Goal: Contribute content

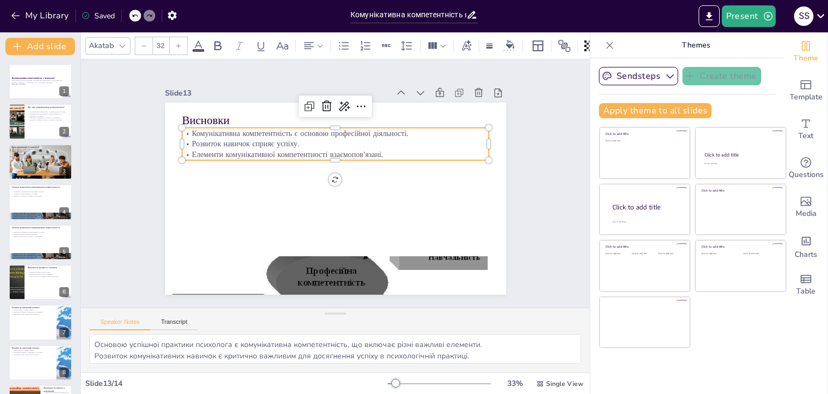
scroll to position [25, 0]
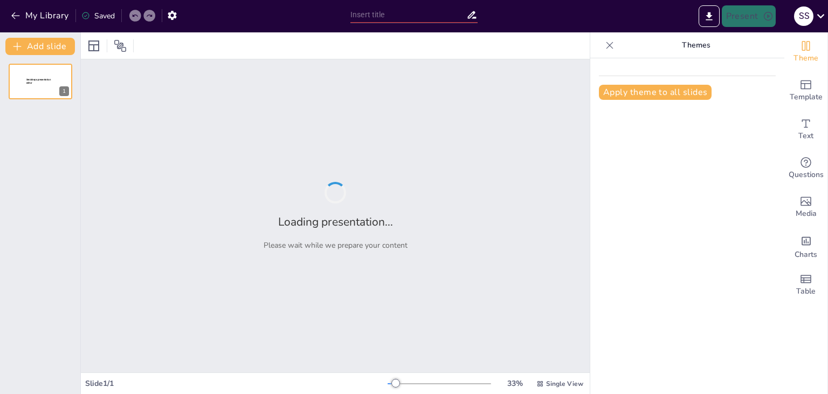
type input "Професійні деформації: Визначення та вплив на роботу психолога"
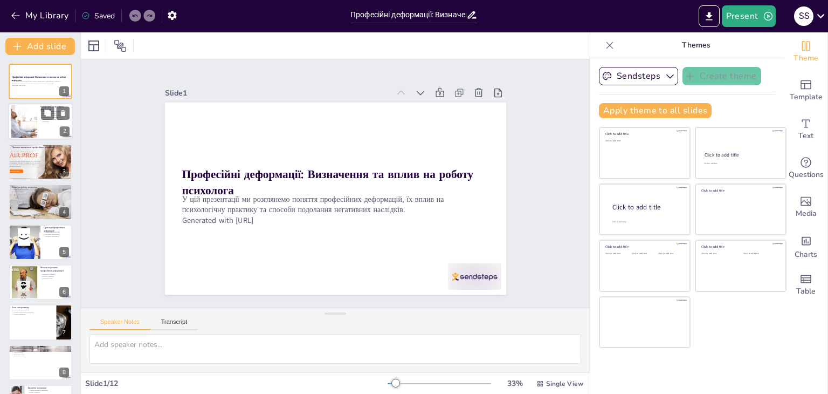
click at [14, 122] on div at bounding box center [23, 121] width 49 height 33
type textarea "Визначення професійних деформацій є критично важливим для розуміння їх впливу н…"
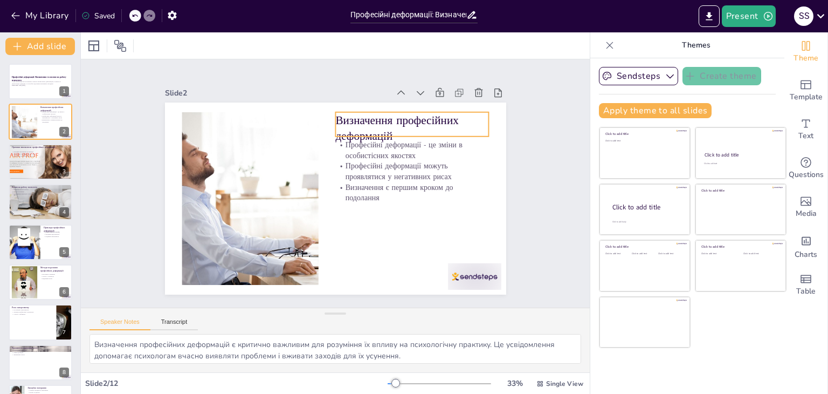
click at [355, 124] on p "Визначення професійних деформацій" at bounding box center [429, 174] width 149 height 105
click at [353, 203] on p "Визначення професійних деформацій" at bounding box center [345, 277] width 105 height 149
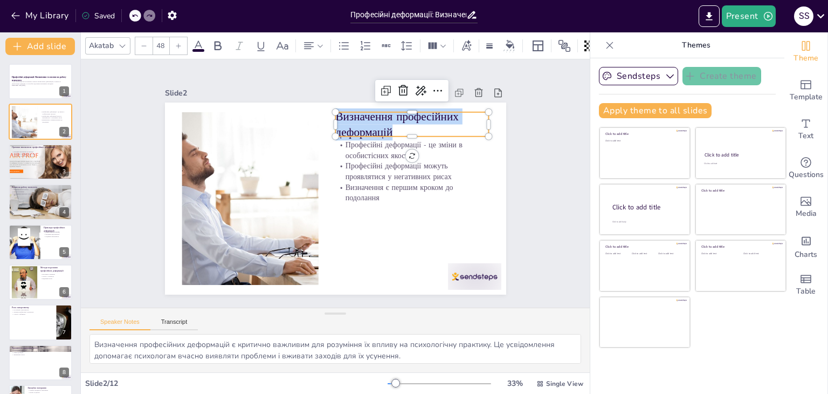
drag, startPoint x: 398, startPoint y: 124, endPoint x: 326, endPoint y: 116, distance: 72.7
click at [326, 116] on div "Професійні деформації - це зміни в особистісних якостях Професійні деформації м…" at bounding box center [333, 198] width 374 height 259
copy p "Визначення професійних деформацій"
click at [342, 140] on p "Професійні деформації - це зміни в особистісних якостях" at bounding box center [415, 158] width 155 height 37
type input "32"
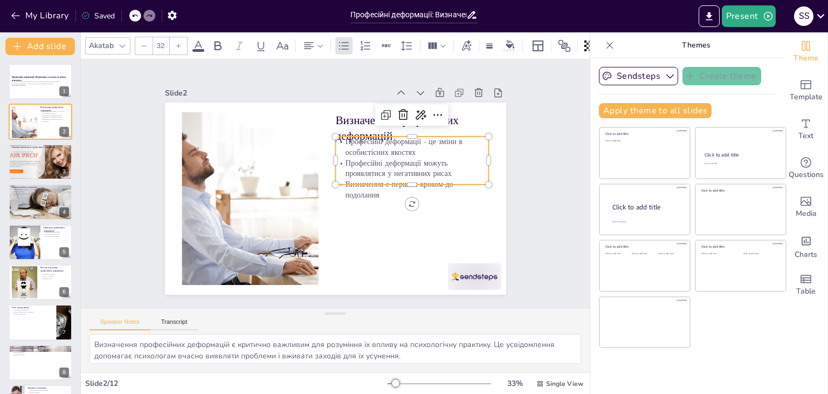
click at [343, 140] on p "Професійні деформації - це зміни в особистісних якостях" at bounding box center [419, 172] width 153 height 67
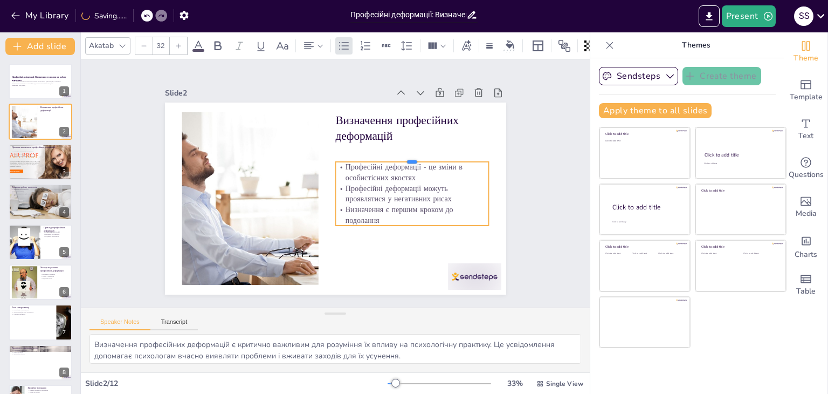
drag, startPoint x: 337, startPoint y: 129, endPoint x: 339, endPoint y: 154, distance: 25.4
click at [339, 154] on div at bounding box center [415, 165] width 154 height 25
click at [337, 162] on p "Професійні деформації - це зміни в особистісних якостях" at bounding box center [412, 188] width 155 height 53
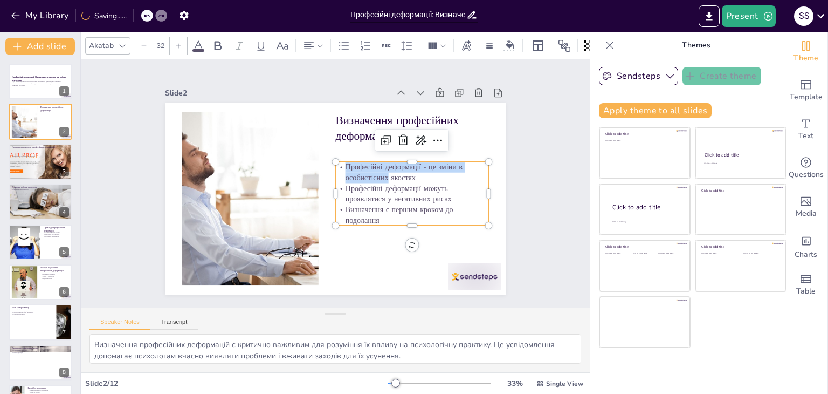
drag, startPoint x: 337, startPoint y: 162, endPoint x: 375, endPoint y: 222, distance: 70.3
click at [375, 222] on div "Визначення професійних деформацій Професійні деформації - це зміни в особистісн…" at bounding box center [326, 196] width 389 height 356
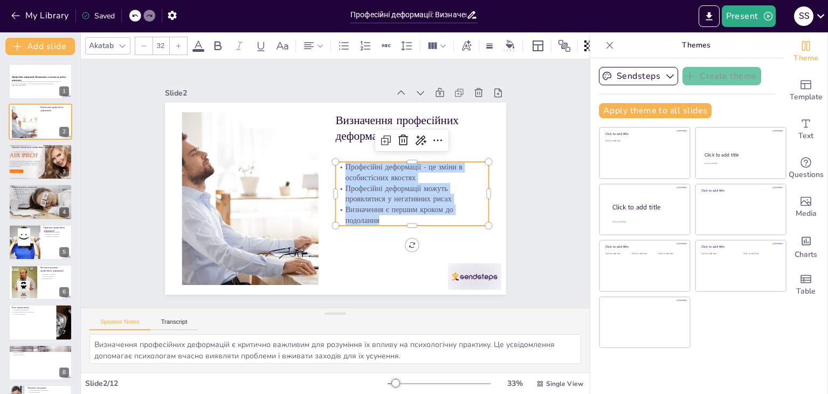
drag, startPoint x: 375, startPoint y: 216, endPoint x: 336, endPoint y: 167, distance: 62.6
click at [336, 167] on div "Професійні деформації - це зміни в особистісних якостях Професійні деформації м…" at bounding box center [405, 217] width 166 height 108
copy div "Професійні деформації - це зміни в особистісних якостях Професійні деформації м…"
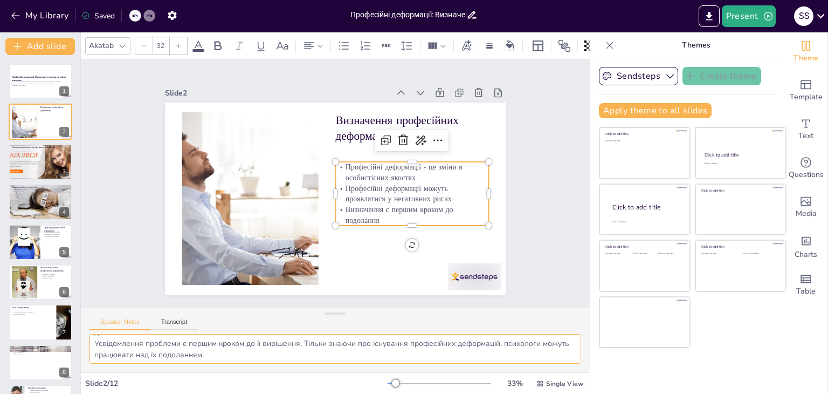
scroll to position [47, 0]
drag, startPoint x: 93, startPoint y: 339, endPoint x: 303, endPoint y: 357, distance: 210.5
click at [303, 357] on textarea "Визначення професійних деформацій є критично важливим для розуміння їх впливу н…" at bounding box center [336, 349] width 492 height 30
click at [33, 164] on div at bounding box center [40, 161] width 88 height 37
type textarea "Емоційне вигорання є серйозною проблемою, яка може виникнути внаслідок тривалої…"
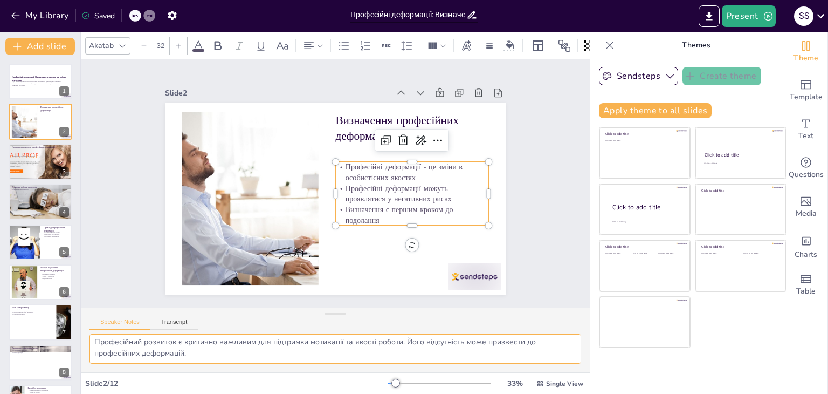
scroll to position [36, 0]
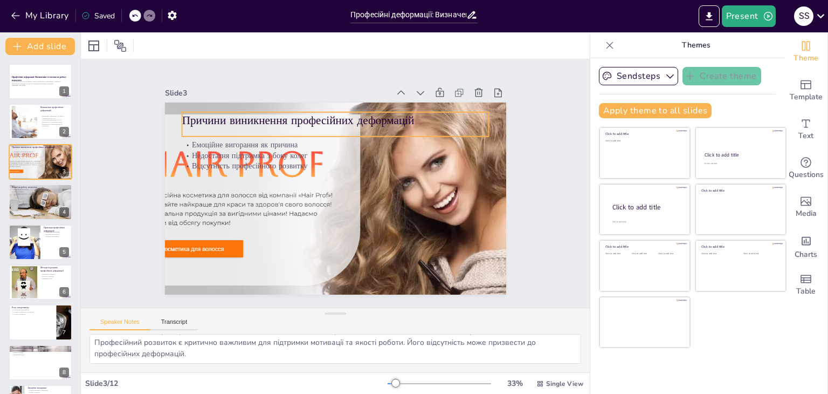
click at [236, 119] on p "Причини виникнення професійних деформацій" at bounding box center [349, 121] width 304 height 80
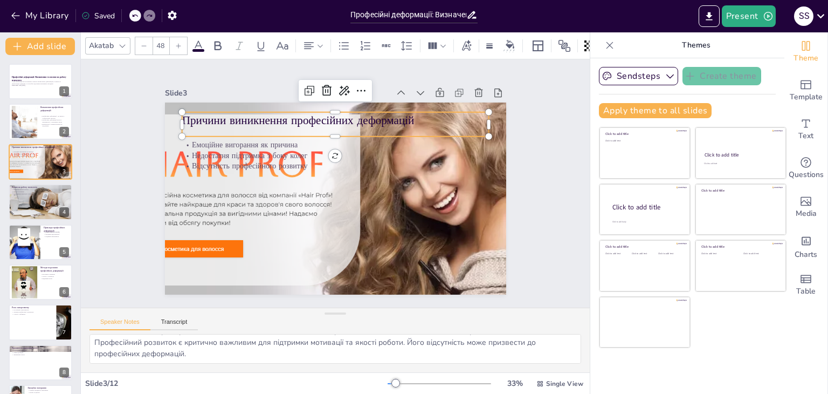
click at [290, 119] on p "Причини виникнення професійних деформацій" at bounding box center [387, 146] width 194 height 258
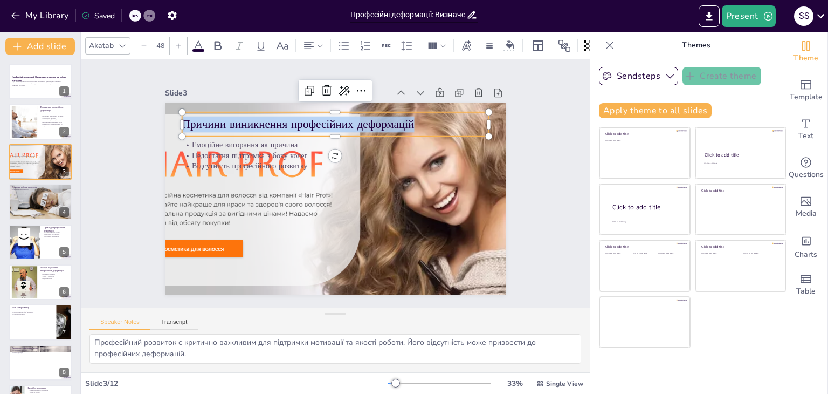
drag, startPoint x: 409, startPoint y: 120, endPoint x: 175, endPoint y: 123, distance: 234.0
click at [196, 123] on p "Причини виникнення професійних деформацій" at bounding box center [348, 125] width 304 height 79
copy p "Причини виникнення професійних деформацій"
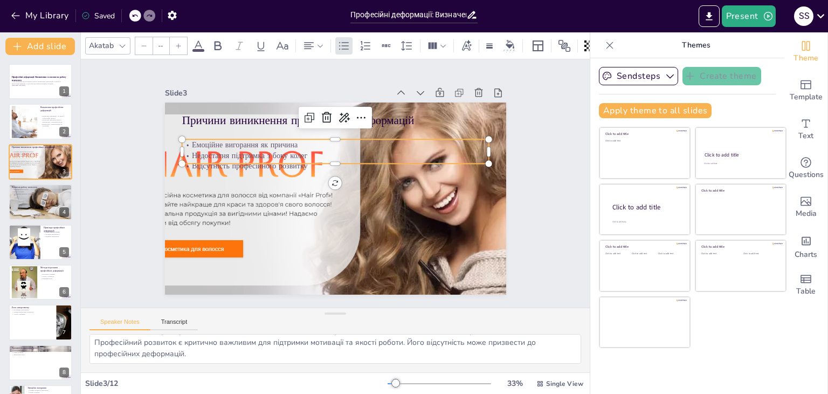
type input "32"
click at [203, 143] on p "Емоційне вигорання як причина" at bounding box center [347, 146] width 295 height 105
click at [203, 143] on div "Емоційне вигорання як причина Недостатня підтримка з боку колег Відсутність про…" at bounding box center [341, 155] width 307 height 95
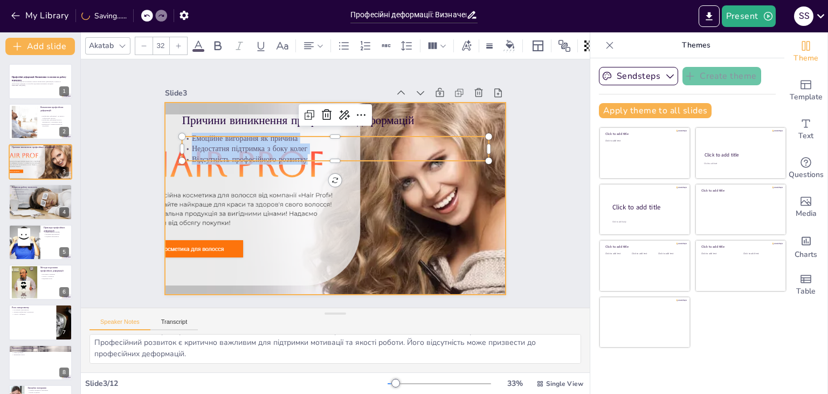
drag, startPoint x: 184, startPoint y: 135, endPoint x: 304, endPoint y: 162, distance: 123.2
click at [304, 162] on div "Причини виникнення професійних деформацій Емоційне вигорання як причина Недоста…" at bounding box center [334, 198] width 360 height 226
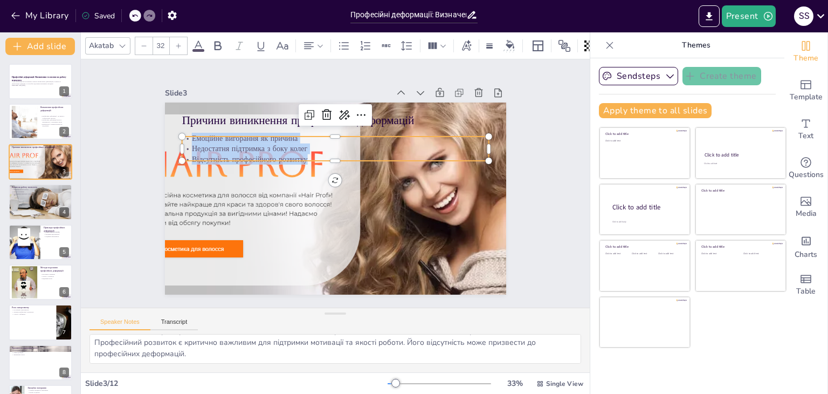
copy div "Емоційне вигорання як причина Недостатня підтримка з боку колег Відсутність про…"
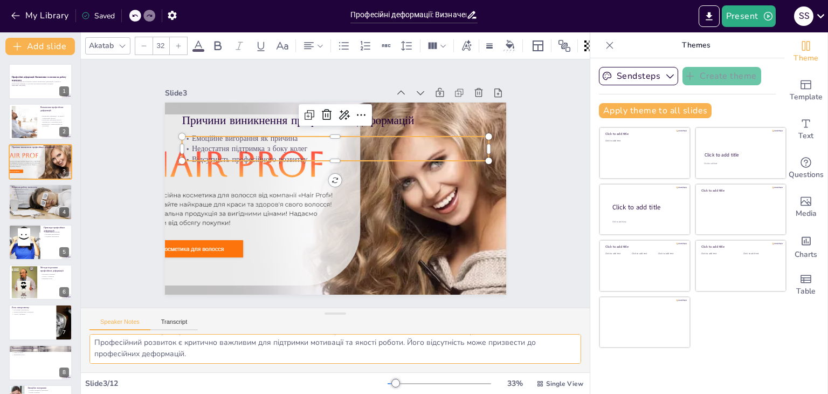
drag, startPoint x: 92, startPoint y: 343, endPoint x: 236, endPoint y: 372, distance: 146.8
click at [236, 372] on div "Akatab 32 Slide 1 Професійні деформації: Визначення та вплив на роботу психолог…" at bounding box center [335, 212] width 509 height 361
drag, startPoint x: 36, startPoint y: 198, endPoint x: 63, endPoint y: 190, distance: 28.5
click at [36, 197] on div at bounding box center [41, 201] width 92 height 37
type textarea "Зниження якості роботи є серйозним наслідком професійних деформацій, оскільки ц…"
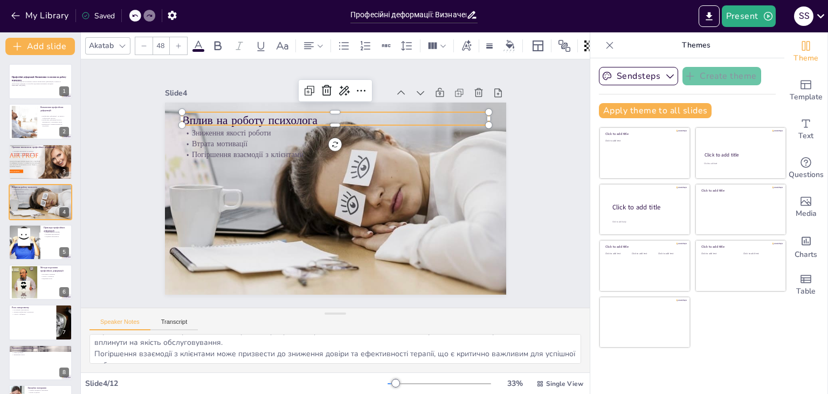
click at [290, 119] on p "Вплив на роботу психолога" at bounding box center [387, 146] width 194 height 258
click at [189, 117] on p "Вплив на роботу психолога" at bounding box center [342, 121] width 307 height 48
drag, startPoint x: 317, startPoint y: 118, endPoint x: 173, endPoint y: 120, distance: 144.5
click at [173, 120] on div "Зниження якості роботи Втрата мотивації Погіршення взаємодії з клієнтами Вплив …" at bounding box center [335, 198] width 341 height 192
copy p "Вплив на роботу психолога"
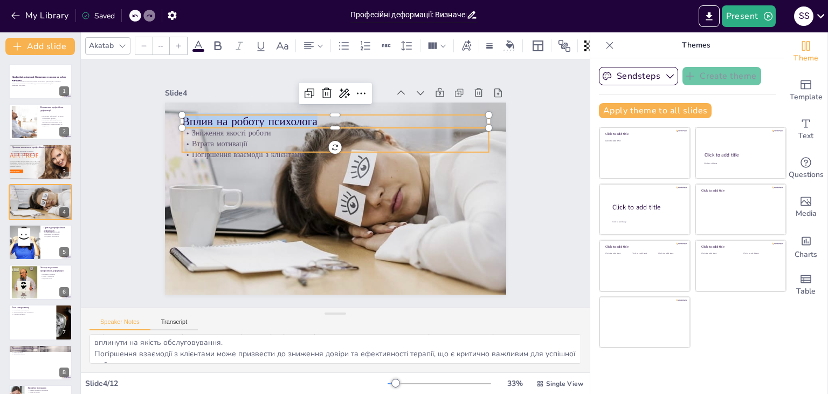
type input "32"
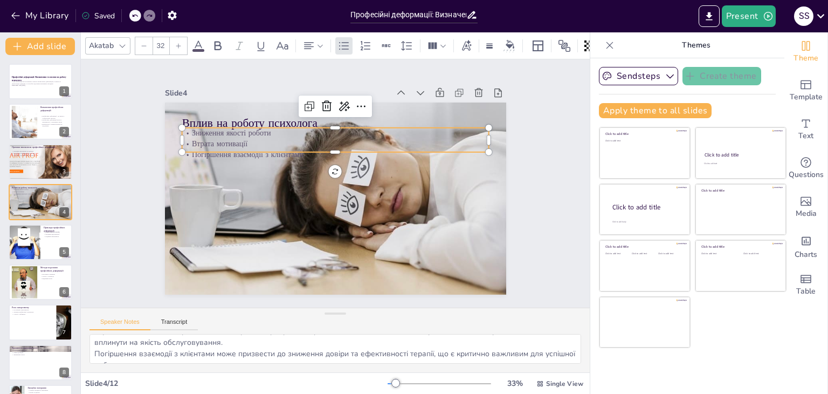
click at [200, 134] on p "Втрата мотивації" at bounding box center [347, 145] width 295 height 105
click at [186, 135] on p "Втрата мотивації" at bounding box center [339, 143] width 307 height 43
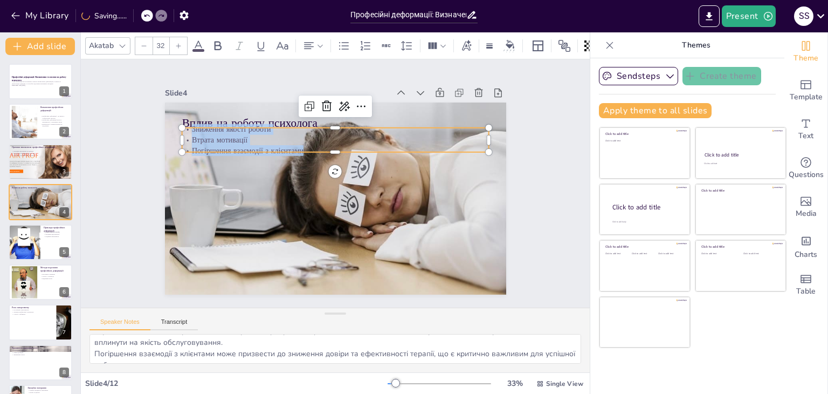
drag, startPoint x: 185, startPoint y: 128, endPoint x: 311, endPoint y: 143, distance: 126.5
click at [311, 143] on div "Зниження якості роботи Втрата мотивації Погіршення взаємодії з клієнтами" at bounding box center [335, 140] width 307 height 32
copy div "Зниження якості роботи Втрата мотивації Погіршення взаємодії з клієнтами"
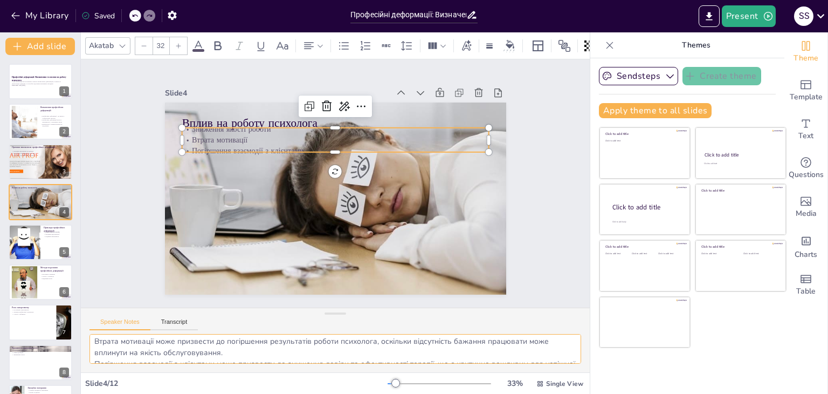
scroll to position [47, 0]
drag, startPoint x: 95, startPoint y: 339, endPoint x: 209, endPoint y: 374, distance: 119.4
click at [209, 374] on div "Akatab 32 Slide 1 Професійні деформації: Визначення та вплив на роботу психолог…" at bounding box center [335, 212] width 509 height 361
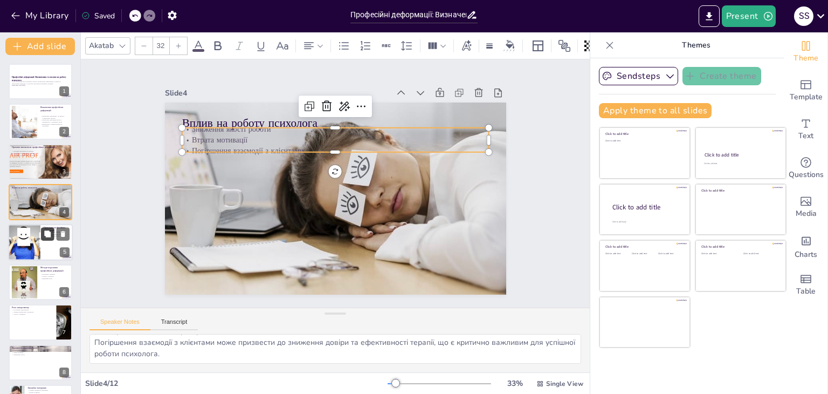
click at [53, 228] on button at bounding box center [47, 233] width 13 height 13
type textarea "Цинізм є серйозною професійною деформацією, яка може суттєво вплинути на якість…"
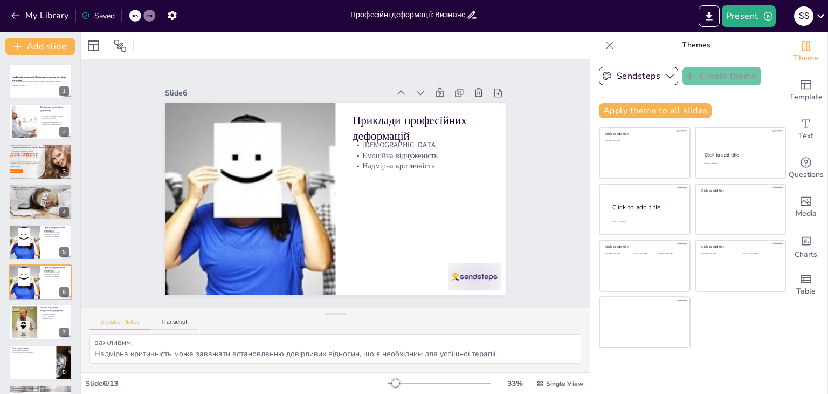
scroll to position [58, 0]
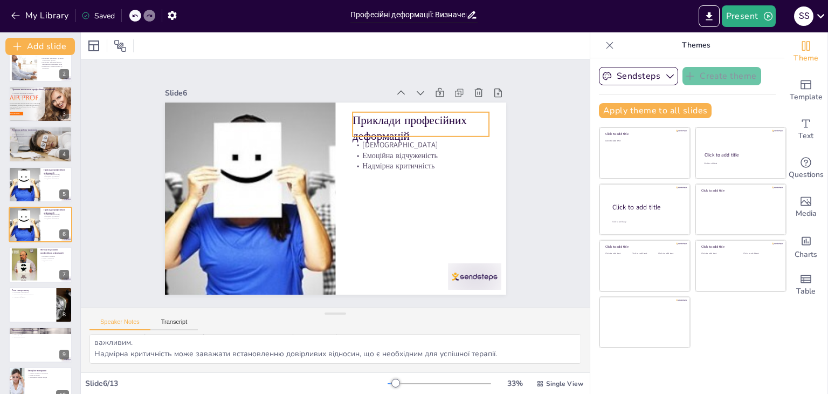
click at [420, 129] on p "Приклади професійних деформацій" at bounding box center [425, 137] width 139 height 46
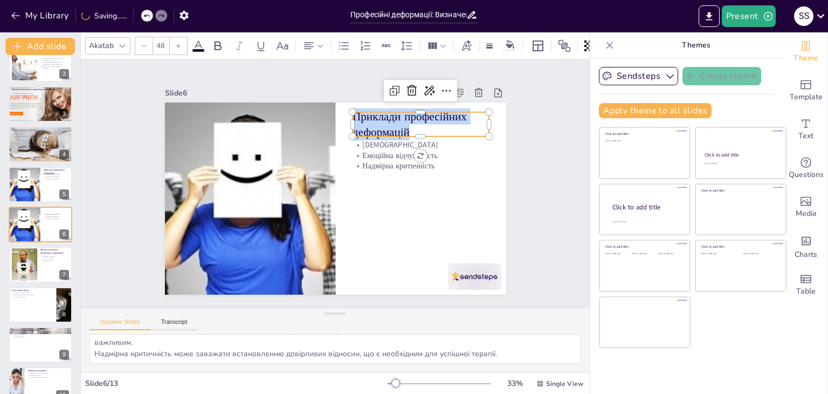
drag, startPoint x: 409, startPoint y: 130, endPoint x: 341, endPoint y: 113, distance: 70.1
click at [341, 113] on div "Цинізм Емоційна відчуженість Надмірна критичність Приклади професійних деформац…" at bounding box center [334, 198] width 360 height 226
copy p "Приклади професійних деформацій"
type input "32"
click at [365, 150] on p "Цинізм" at bounding box center [429, 182] width 129 height 65
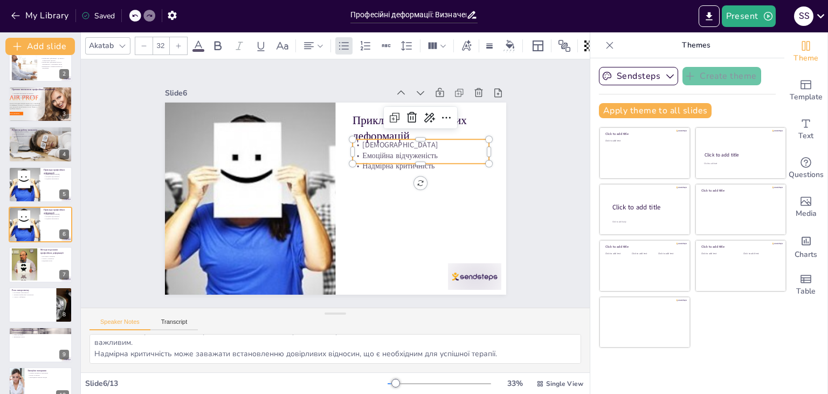
click at [358, 142] on p "Цинізм" at bounding box center [424, 153] width 137 height 25
drag, startPoint x: 354, startPoint y: 139, endPoint x: 437, endPoint y: 158, distance: 85.2
click at [437, 158] on div "Цинізм Емоційна відчуженість Надмірна критичність" at bounding box center [423, 161] width 139 height 46
copy div "Цинізм Емоційна відчуженість Надмірна критичність"
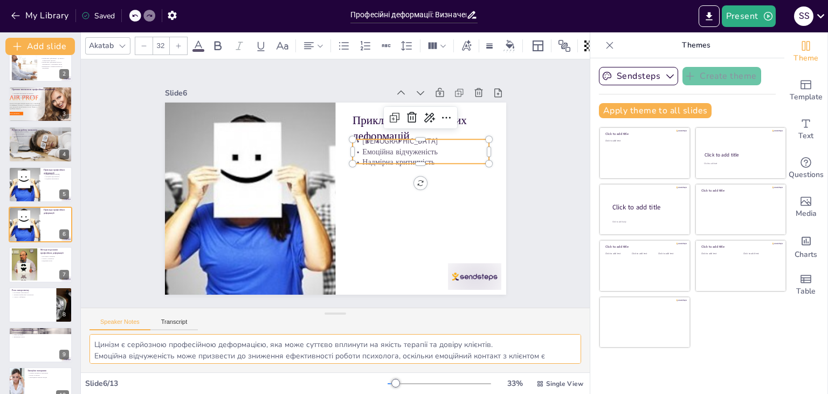
scroll to position [25, 0]
drag, startPoint x: 94, startPoint y: 343, endPoint x: 505, endPoint y: 358, distance: 411.1
click at [505, 358] on textarea "Цинізм є серйозною професійною деформацією, яка може суттєво вплинути на якість…" at bounding box center [336, 349] width 492 height 30
click at [40, 268] on div at bounding box center [40, 264] width 65 height 37
type textarea "Регулярна супервізія є важливим інструментом для виявлення та подолання професі…"
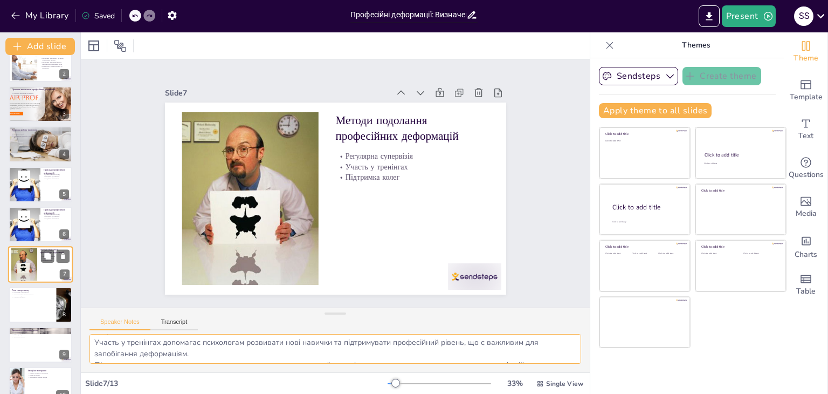
scroll to position [98, 0]
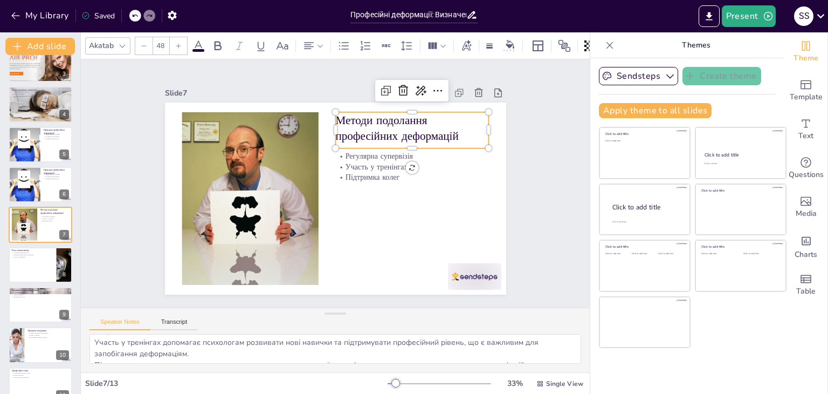
click at [386, 125] on p "Методи подолання професійних деформацій" at bounding box center [418, 137] width 156 height 48
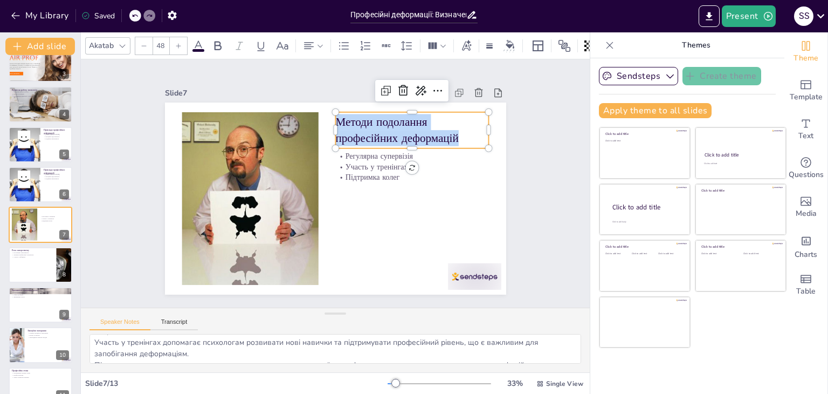
drag, startPoint x: 457, startPoint y: 135, endPoint x: 331, endPoint y: 119, distance: 127.7
click at [347, 119] on p "Методи подолання професійних деформацій" at bounding box center [425, 157] width 156 height 78
copy p "Методи подолання професійних деформацій"
type input "32"
click at [339, 151] on p "Регулярна супервізія" at bounding box center [415, 164] width 154 height 26
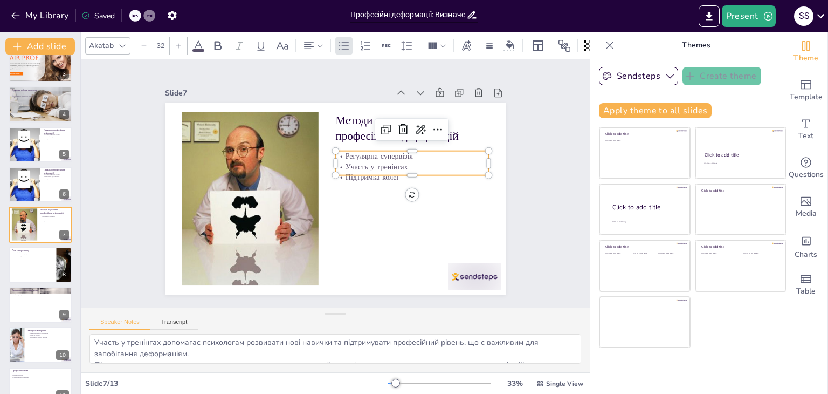
click at [342, 153] on p "Регулярна супервізія" at bounding box center [416, 182] width 149 height 58
drag, startPoint x: 335, startPoint y: 149, endPoint x: 396, endPoint y: 168, distance: 63.8
click at [396, 168] on div "Регулярна супервізія Участь у тренінгах Підтримка колег" at bounding box center [415, 188] width 156 height 78
copy div "Регулярна супервізія Участь у тренінгах Підтримка колег"
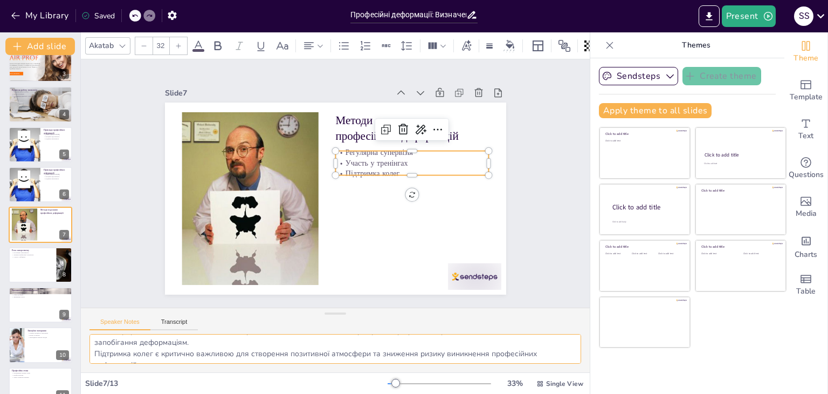
scroll to position [47, 0]
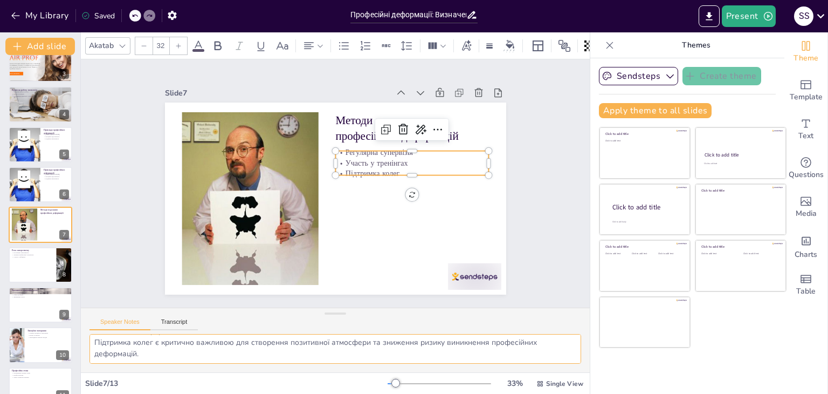
drag, startPoint x: 94, startPoint y: 340, endPoint x: 186, endPoint y: 361, distance: 94.5
click at [186, 361] on textarea "Регулярна супервізія є важливим інструментом для виявлення та подолання професі…" at bounding box center [336, 349] width 492 height 30
click at [26, 262] on div at bounding box center [40, 264] width 65 height 37
type textarea "Постійний саморозвиток є ключовим для підтримки професійної мотивації та адапта…"
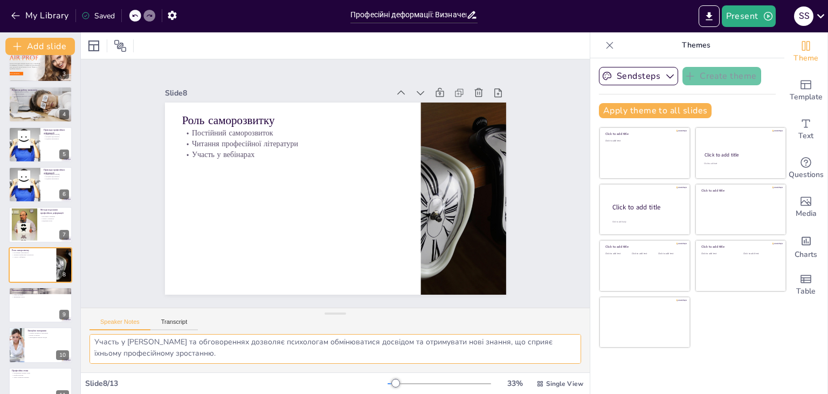
scroll to position [36, 0]
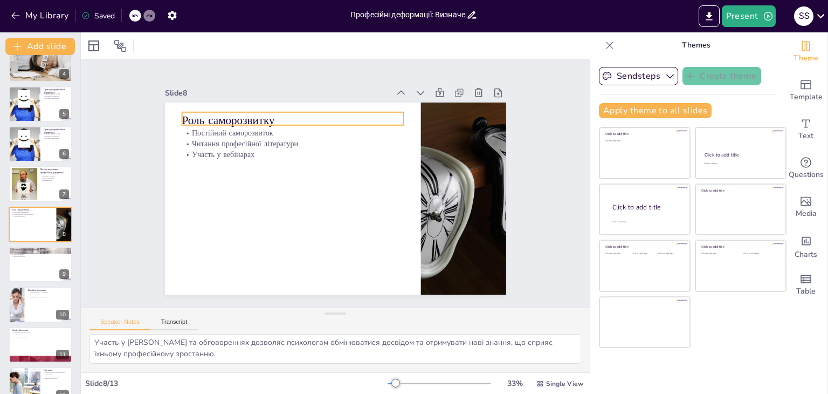
click at [272, 119] on p "Роль саморозвитку" at bounding box center [315, 110] width 216 height 84
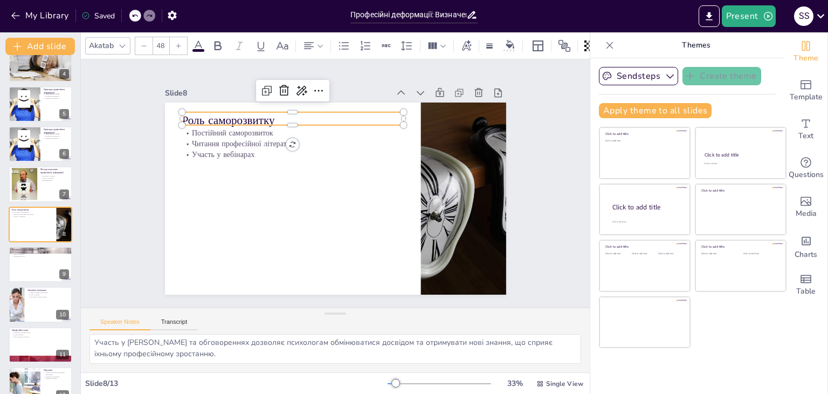
click at [272, 119] on p "Роль саморозвитку" at bounding box center [307, 112] width 221 height 61
drag, startPoint x: 272, startPoint y: 118, endPoint x: 174, endPoint y: 111, distance: 97.9
click at [174, 111] on div "Постійний саморозвиток Читання професійної літератури Участь у вебінарах Роль с…" at bounding box center [335, 198] width 341 height 192
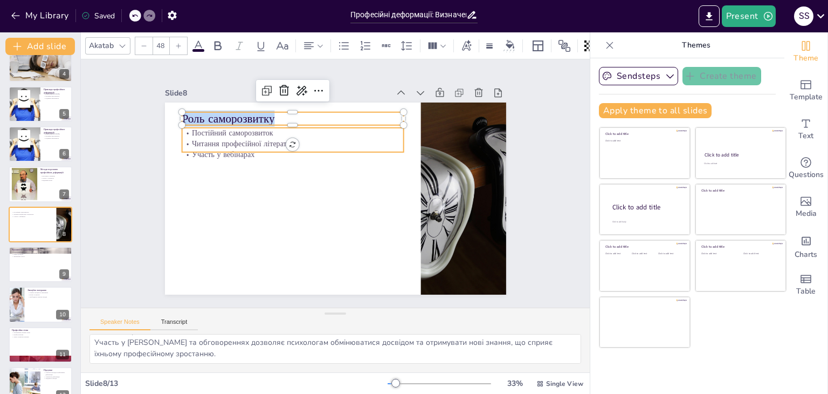
click at [205, 139] on p "Читання професійної літератури" at bounding box center [302, 135] width 219 height 57
type input "32"
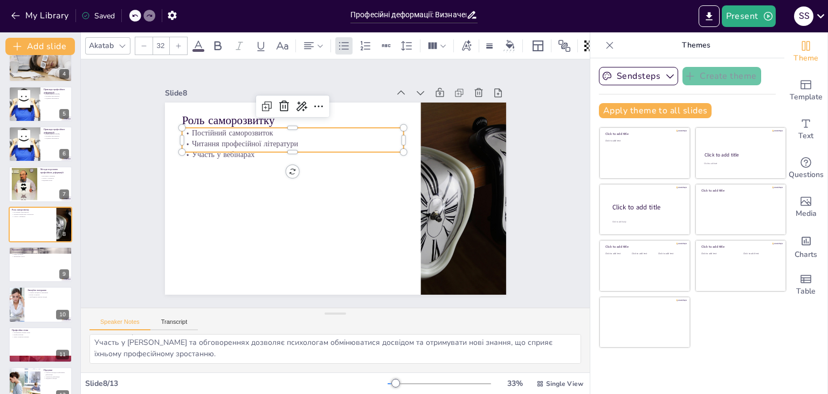
click at [205, 139] on p "Читання професійної літератури" at bounding box center [307, 132] width 214 height 79
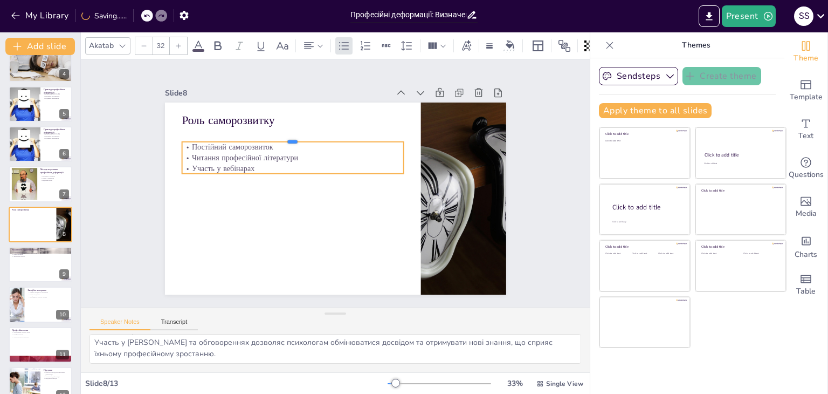
drag, startPoint x: 184, startPoint y: 121, endPoint x: 219, endPoint y: 135, distance: 37.2
click at [219, 135] on div at bounding box center [303, 129] width 219 height 54
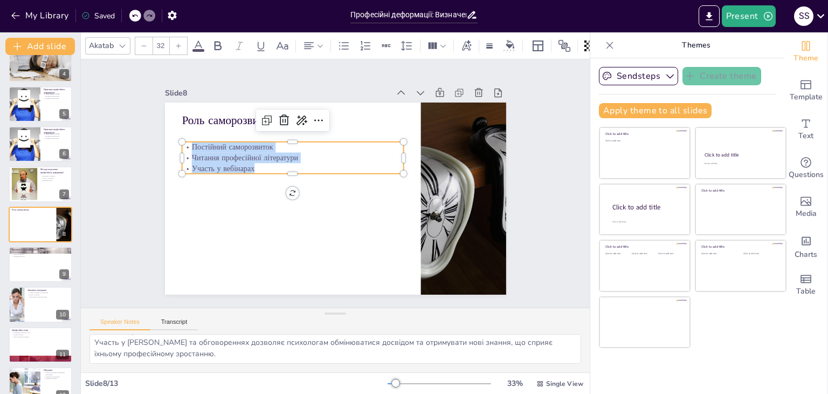
drag, startPoint x: 183, startPoint y: 141, endPoint x: 255, endPoint y: 166, distance: 75.9
click at [255, 166] on div "Постійний саморозвиток Читання професійної літератури Участь у вебінарах" at bounding box center [299, 149] width 224 height 77
drag, startPoint x: 95, startPoint y: 339, endPoint x: 360, endPoint y: 359, distance: 266.0
click at [360, 359] on textarea "Постійний саморозвиток є ключовим для підтримки професійної мотивації та адапта…" at bounding box center [336, 349] width 492 height 30
click at [42, 260] on button at bounding box center [47, 255] width 13 height 13
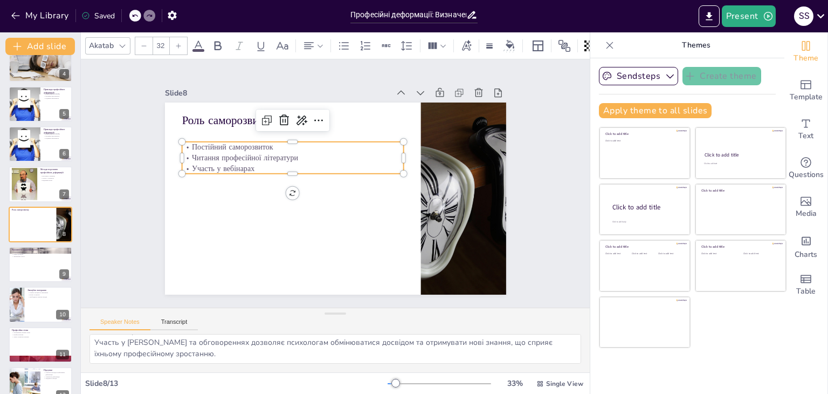
type textarea "Співпраця з колегами є важливим аспектом для зниження ризику виникнення професі…"
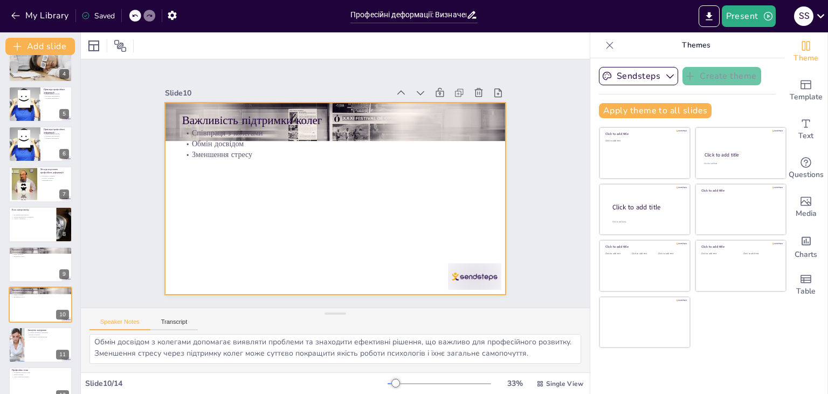
scroll to position [218, 0]
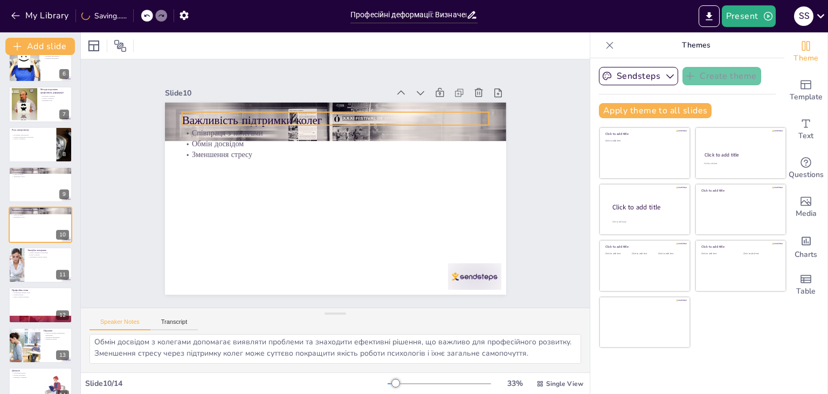
click at [315, 112] on p "Важливість підтримки колег" at bounding box center [341, 121] width 307 height 48
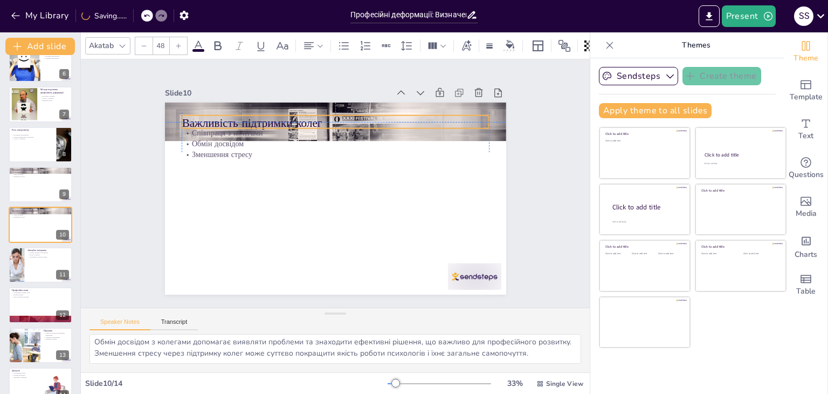
click at [317, 112] on p "Важливість підтримки колег" at bounding box center [348, 124] width 304 height 79
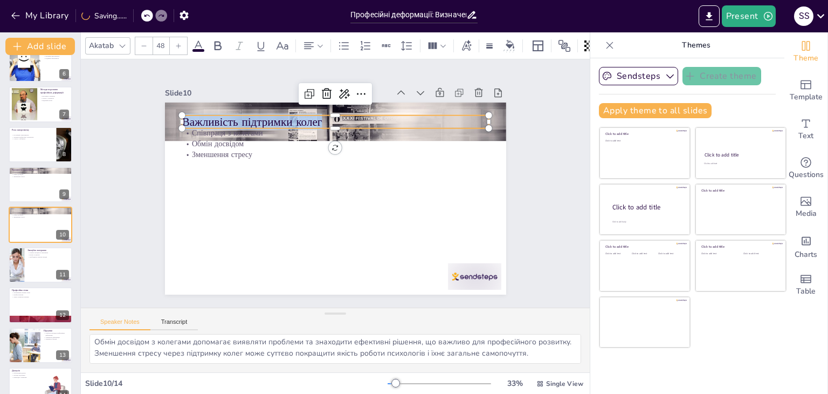
drag, startPoint x: 316, startPoint y: 112, endPoint x: 176, endPoint y: 109, distance: 139.7
click at [176, 109] on div "Співпраця з колегами Обмін досвідом Зменшення стресу Важливість підтримки колег" at bounding box center [335, 198] width 341 height 192
type input "32"
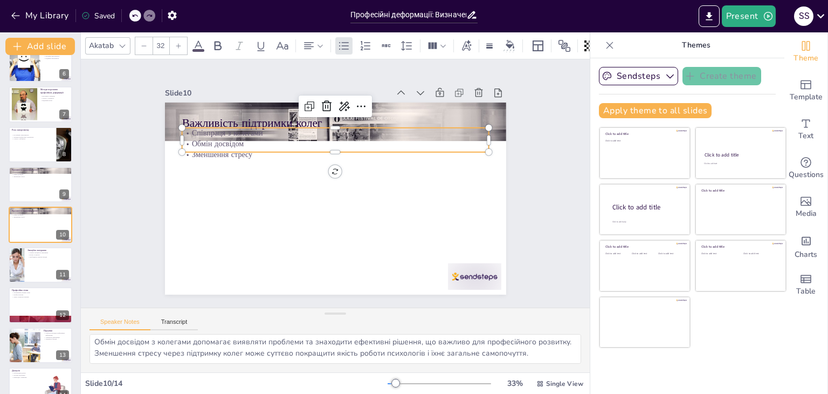
click at [224, 138] on p "Обмін досвідом" at bounding box center [339, 143] width 307 height 43
drag, startPoint x: 252, startPoint y: 145, endPoint x: 188, endPoint y: 123, distance: 68.4
click at [188, 123] on div "Важливість підтримки колег Співпраця з колегами Обмін досвідом Зменшення стресу" at bounding box center [331, 198] width 384 height 288
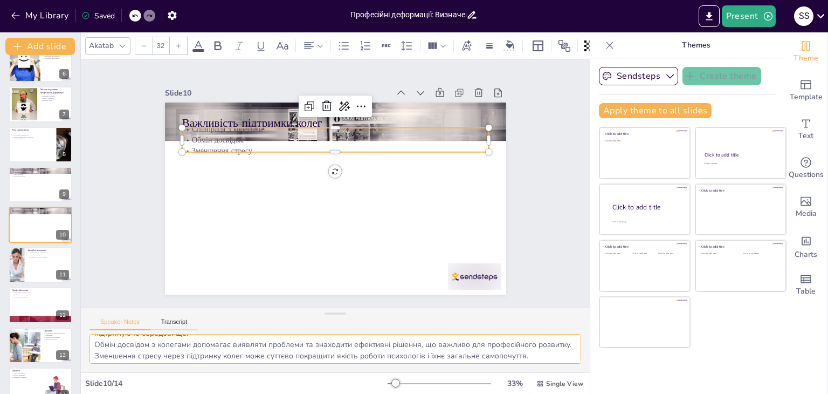
scroll to position [36, 0]
drag, startPoint x: 94, startPoint y: 343, endPoint x: 551, endPoint y: 360, distance: 457.5
click at [551, 360] on textarea "Співпраця з колегами є важливим аспектом для зниження ризику виникнення професі…" at bounding box center [336, 349] width 492 height 30
click at [32, 265] on div at bounding box center [40, 264] width 65 height 37
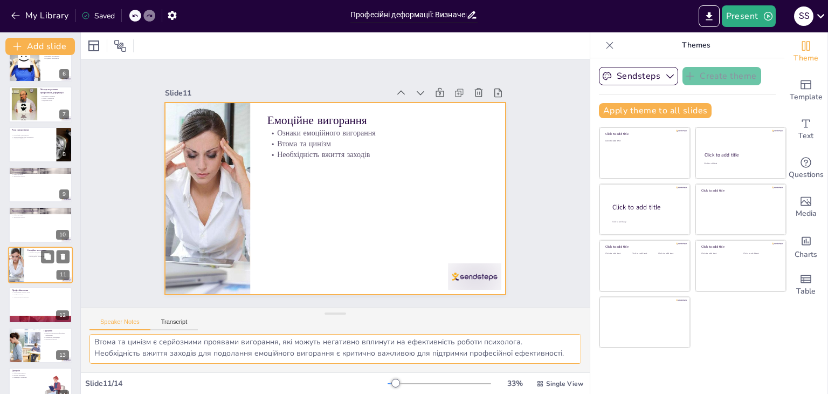
scroll to position [25, 0]
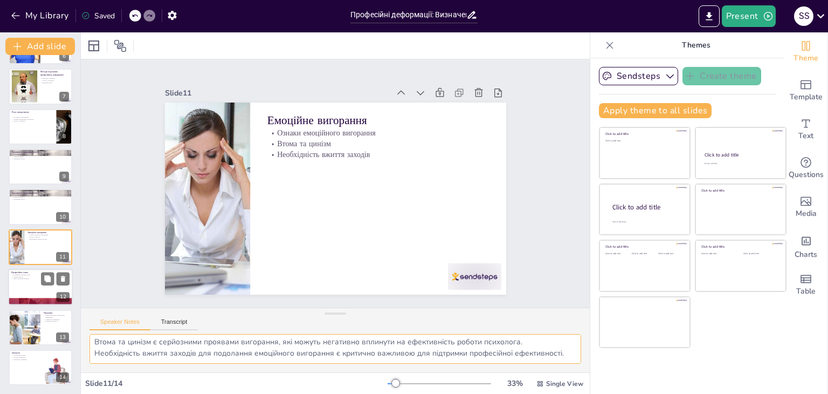
click at [29, 285] on div at bounding box center [40, 287] width 65 height 37
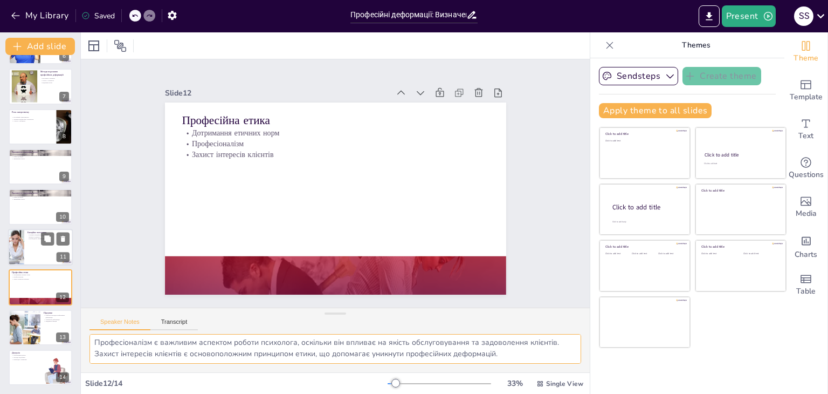
click at [33, 255] on div at bounding box center [40, 247] width 65 height 37
type textarea "Ознаки емоційного вигорання важливо вчасно виявляти, оскільки це може суттєво в…"
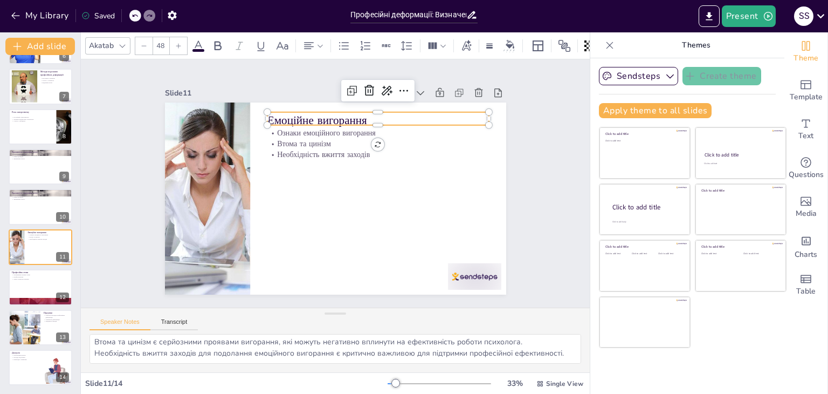
click at [317, 113] on p "Емоційне вигорання" at bounding box center [395, 136] width 216 height 84
click at [317, 113] on p "Емоційне вигорання" at bounding box center [390, 129] width 221 height 61
drag, startPoint x: 359, startPoint y: 114, endPoint x: 259, endPoint y: 114, distance: 100.3
click at [259, 114] on div "Ознаки емоційного вигорання Втома та цинізм Необхідність вжиття заходів Емоційн…" at bounding box center [326, 196] width 389 height 356
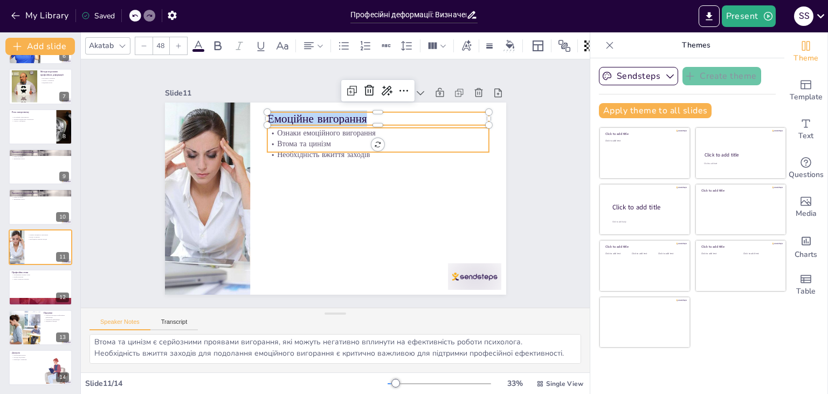
click at [278, 129] on p "Ознаки емоційного вигорання" at bounding box center [387, 143] width 219 height 57
type input "32"
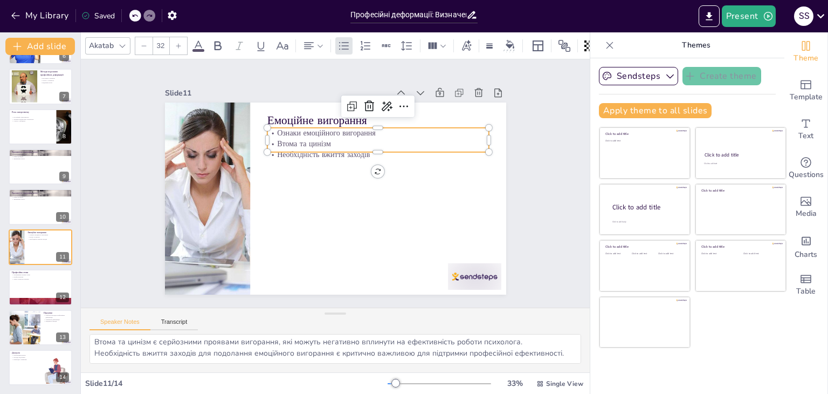
click at [278, 129] on p "Ознаки емоційного вигорання" at bounding box center [378, 133] width 222 height 11
drag, startPoint x: 268, startPoint y: 126, endPoint x: 370, endPoint y: 145, distance: 104.3
click at [370, 145] on div "Ознаки емоційного вигорання Втома та цинізм Необхідність вжиття заходів" at bounding box center [389, 155] width 221 height 99
drag, startPoint x: 95, startPoint y: 343, endPoint x: 384, endPoint y: 397, distance: 294.1
click at [384, 393] on html "My Library Saved Професійні деформації: Визначення та вплив на роботу психолога…" at bounding box center [414, 197] width 828 height 394
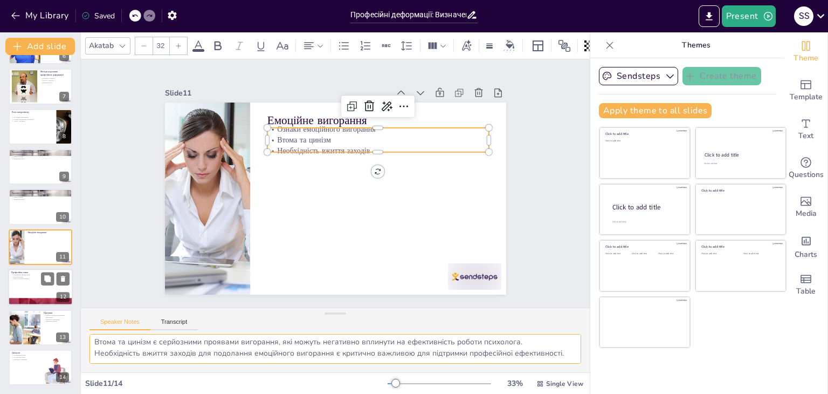
click at [23, 282] on div at bounding box center [40, 287] width 65 height 37
type textarea "Дотримання етичних норм є критично важливим для запобігання професійним деформа…"
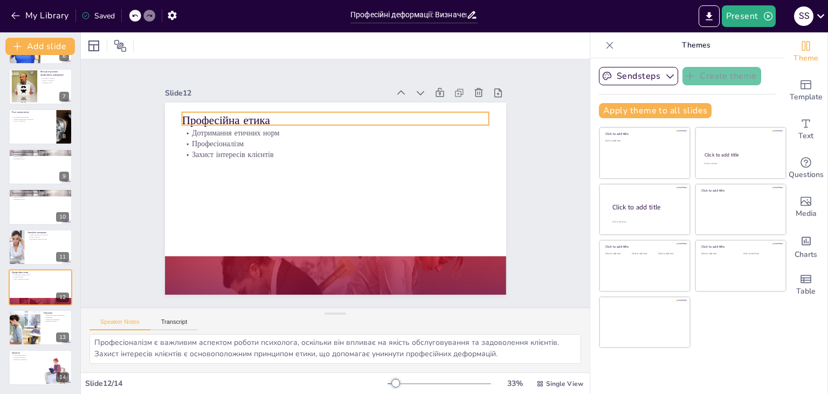
click at [270, 113] on p "Професійна етика" at bounding box center [349, 120] width 304 height 79
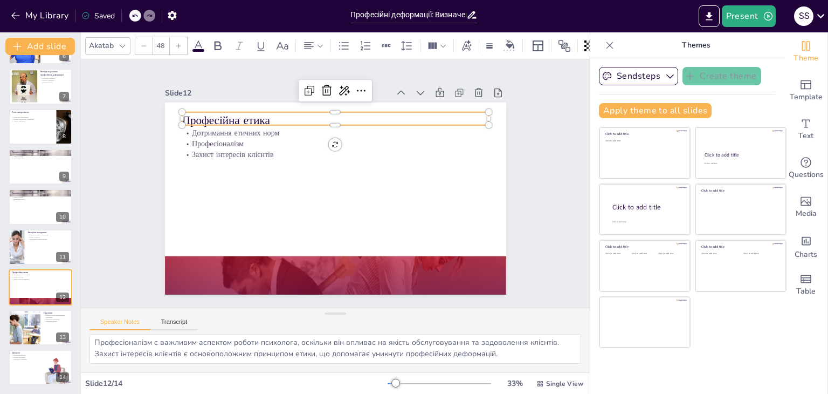
click at [270, 113] on p "Професійна етика" at bounding box center [342, 121] width 307 height 48
drag, startPoint x: 270, startPoint y: 113, endPoint x: 208, endPoint y: 112, distance: 62.6
click at [208, 112] on p "Професійна етика" at bounding box center [355, 122] width 297 height 110
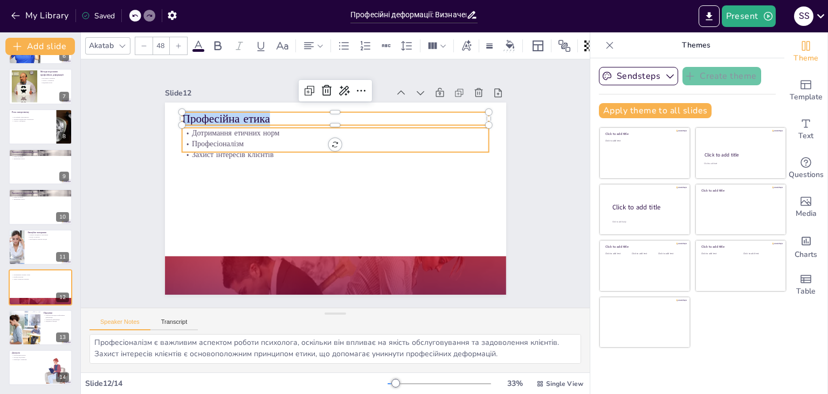
click at [195, 128] on p "Дотримання етичних норм" at bounding box center [346, 134] width 303 height 74
type input "32"
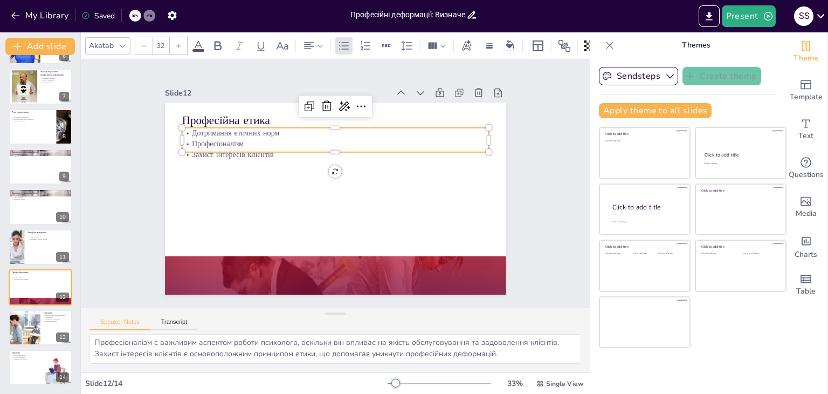
click at [195, 128] on p "Дотримання етичних норм" at bounding box center [346, 134] width 303 height 74
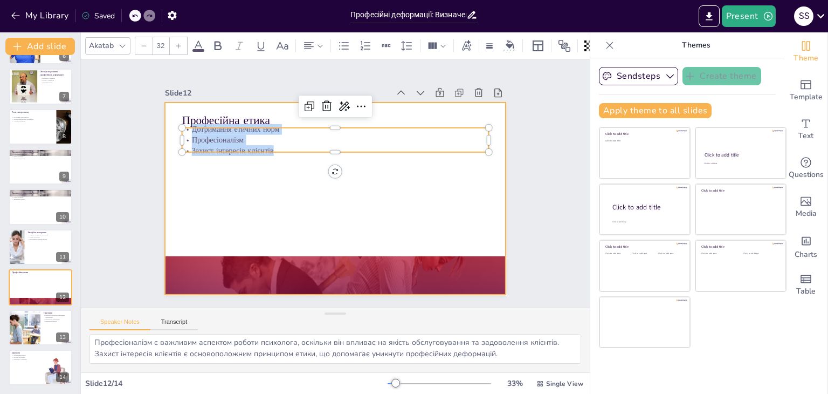
drag, startPoint x: 181, startPoint y: 126, endPoint x: 274, endPoint y: 158, distance: 98.2
click at [274, 158] on div "Професійна етика Дотримання етичних норм Професіоналізм Захист інтересів клієнт…" at bounding box center [331, 198] width 384 height 288
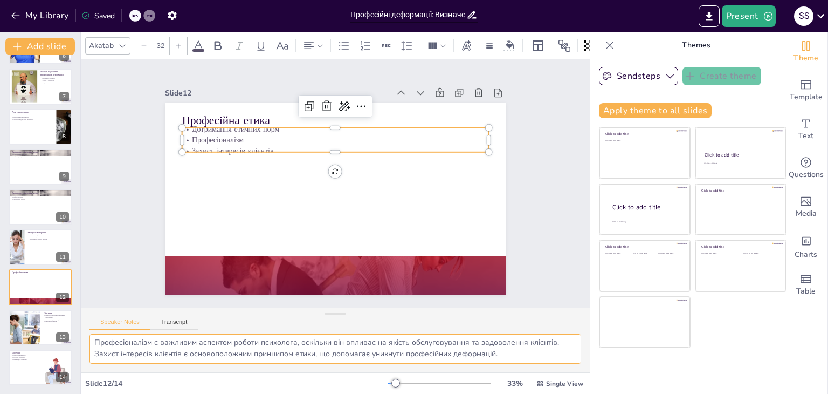
drag, startPoint x: 93, startPoint y: 339, endPoint x: 511, endPoint y: 352, distance: 418.1
click at [513, 359] on textarea "Дотримання етичних норм є критично важливим для запобігання професійним деформа…" at bounding box center [336, 349] width 492 height 30
click at [33, 310] on div at bounding box center [24, 327] width 64 height 37
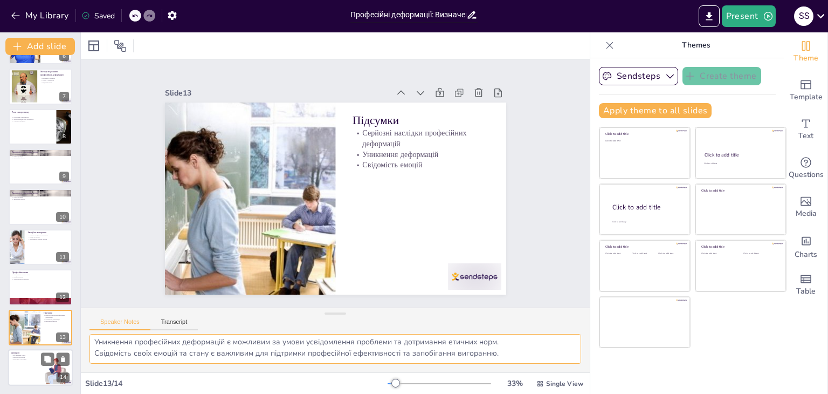
click at [22, 361] on div at bounding box center [40, 367] width 65 height 37
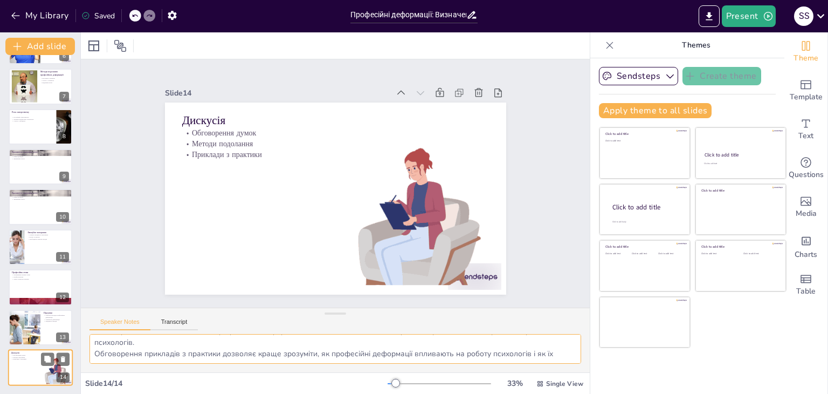
scroll to position [235, 0]
click at [29, 333] on div at bounding box center [24, 328] width 64 height 37
type textarea "Серйозні наслідки професійних деформацій можуть суттєво вплинути на ефективніст…"
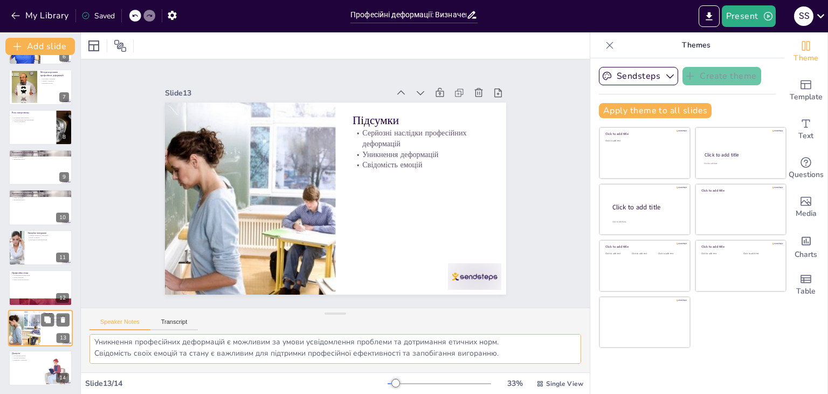
scroll to position [236, 0]
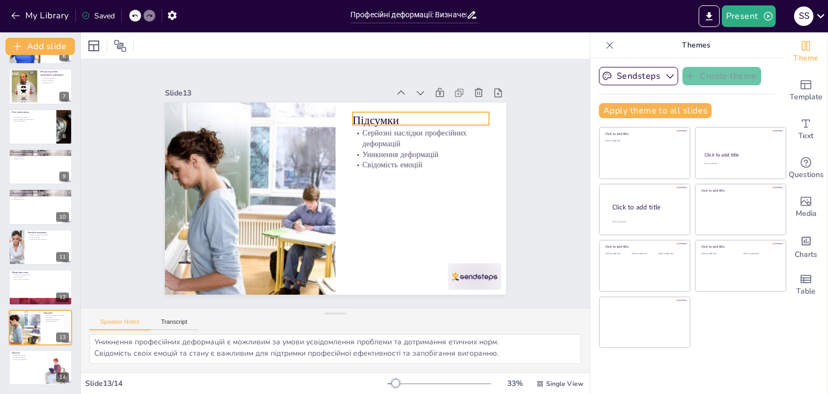
click at [391, 116] on p "Підсумки" at bounding box center [427, 129] width 138 height 30
click at [391, 121] on p "Підсумки" at bounding box center [436, 149] width 135 height 57
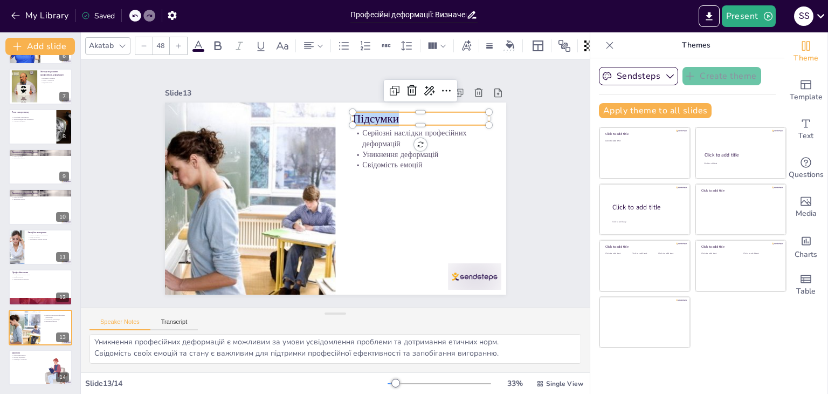
drag, startPoint x: 391, startPoint y: 116, endPoint x: 347, endPoint y: 117, distance: 44.2
click at [347, 117] on div "Серйозні наслідки професійних деформацій Уникнення деформацій Свідомість емоцій…" at bounding box center [333, 198] width 374 height 259
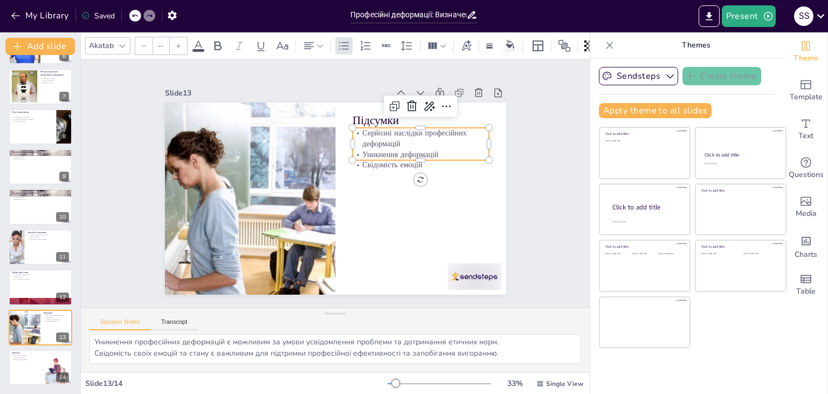
type input "32"
click at [362, 136] on p "Серйозні наслідки професійних деформацій" at bounding box center [430, 167] width 136 height 63
click at [356, 130] on p "Серйозні наслідки професійних деформацій" at bounding box center [425, 148] width 138 height 36
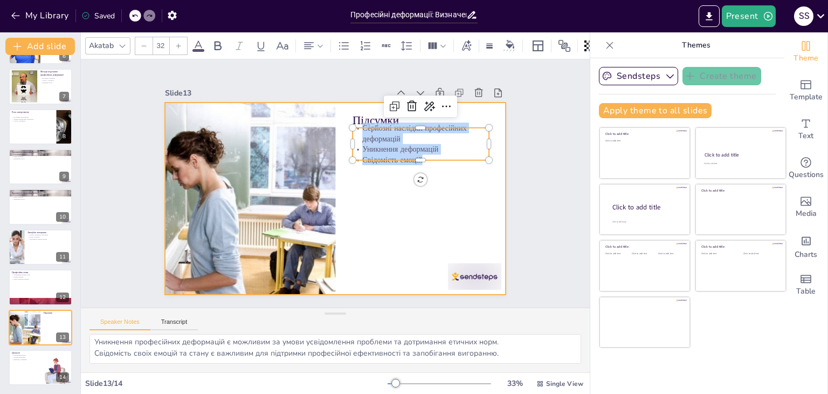
drag, startPoint x: 353, startPoint y: 123, endPoint x: 423, endPoint y: 152, distance: 75.7
click at [436, 161] on div "Підсумки Серйозні наслідки професійних деформацій Уникнення деформацій Свідоміс…" at bounding box center [334, 198] width 360 height 226
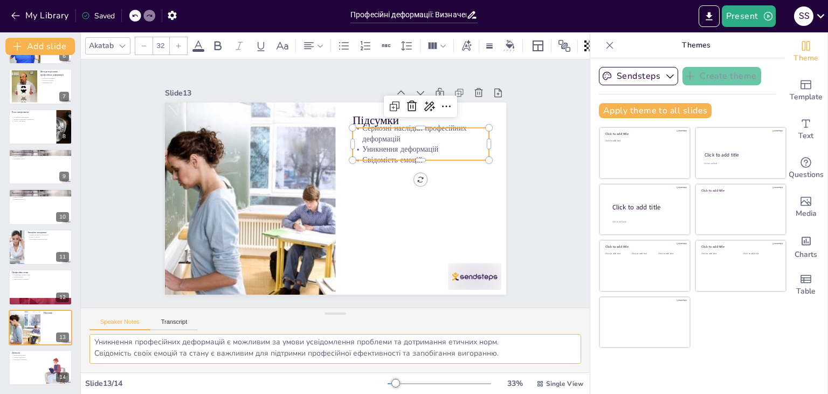
scroll to position [25, 0]
drag, startPoint x: 93, startPoint y: 340, endPoint x: 523, endPoint y: 363, distance: 430.9
click at [523, 363] on div "Серйозні наслідки професійних деформацій можуть суттєво вплинути на ефективніст…" at bounding box center [335, 353] width 509 height 38
click at [11, 16] on icon "button" at bounding box center [15, 15] width 11 height 11
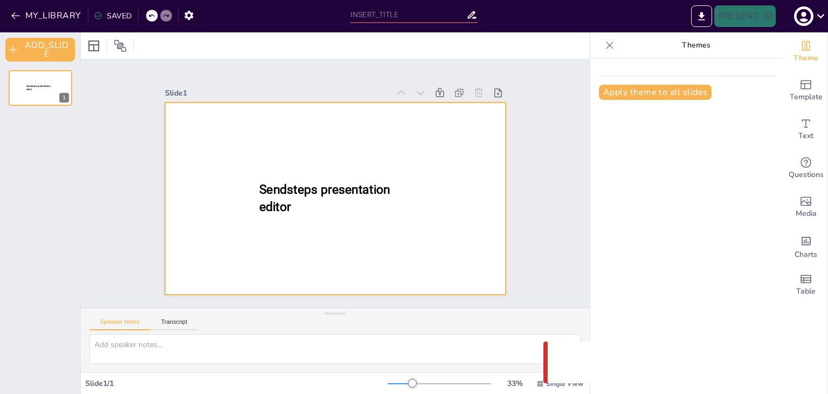
type input "Професійні деформації: Визначення та вплив на роботу психолога"
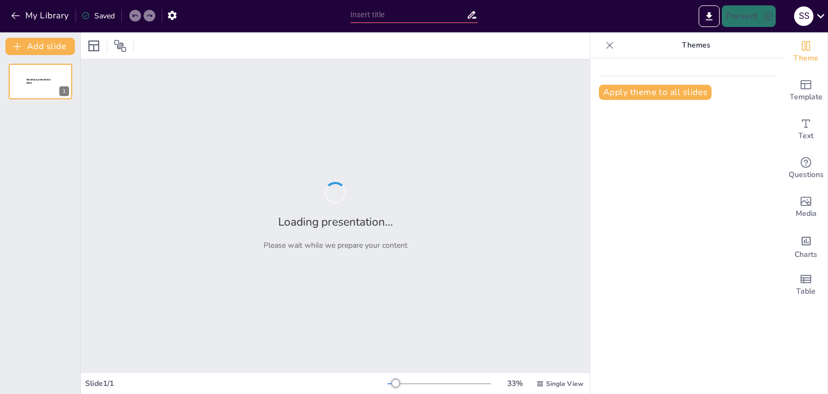
type input "Професійні деформації психолога: Запобіжні заходи та стратегії"
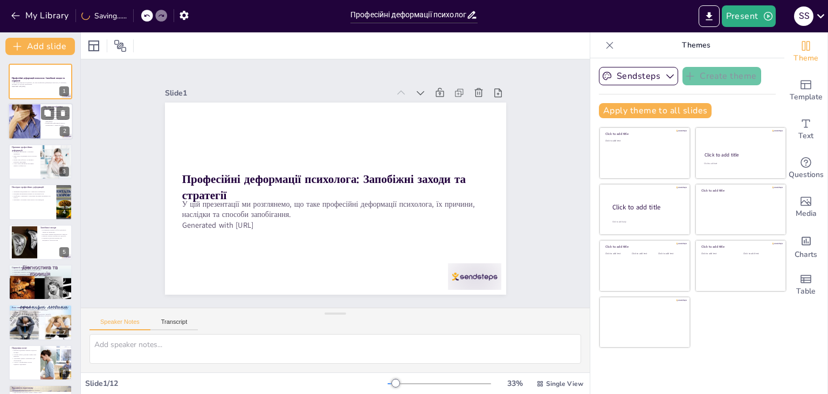
click at [44, 122] on p "Професійні деформації можуть проявлятися у різних формах." at bounding box center [57, 124] width 26 height 4
type textarea "Професійні деформації можуть призводити до серйозних проблем зі здоров'ям, таки…"
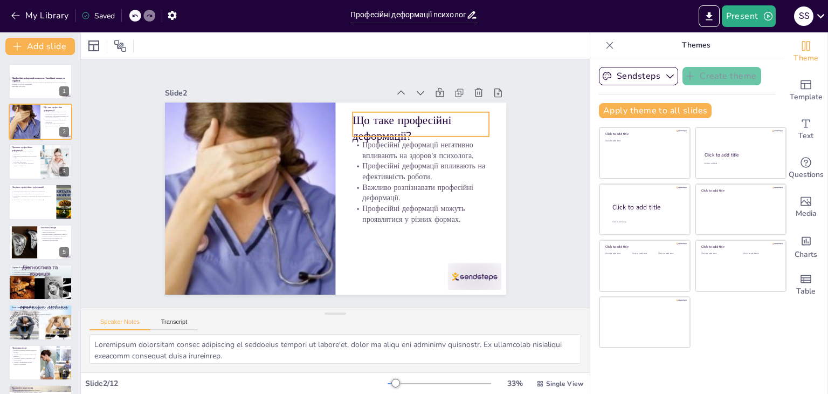
click at [296, 122] on p "Що таке професійні деформації?" at bounding box center [280, 98] width 32 height 136
click at [389, 122] on p "Що таке професійні деформації?" at bounding box center [430, 146] width 140 height 59
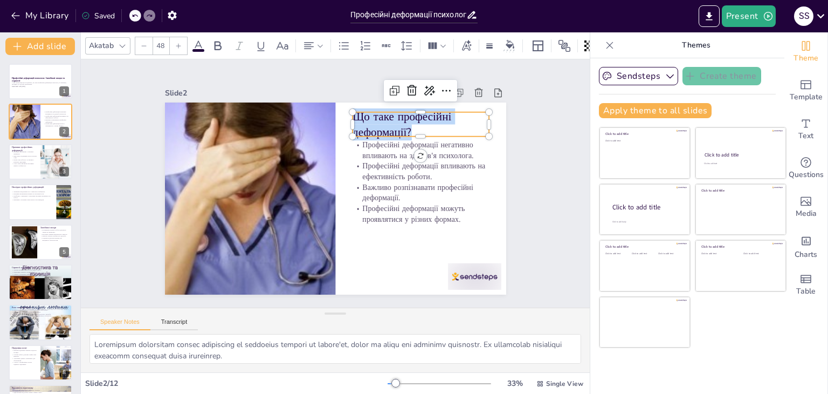
drag, startPoint x: 413, startPoint y: 124, endPoint x: 349, endPoint y: 114, distance: 64.4
click at [349, 216] on p "Що таке професійні деформації?" at bounding box center [354, 285] width 85 height 138
copy p "Що таке професійні деформації?"
click at [362, 186] on p "Професійні деформації негативно впливають на здоров'я психолога." at bounding box center [393, 254] width 63 height 136
type input "32"
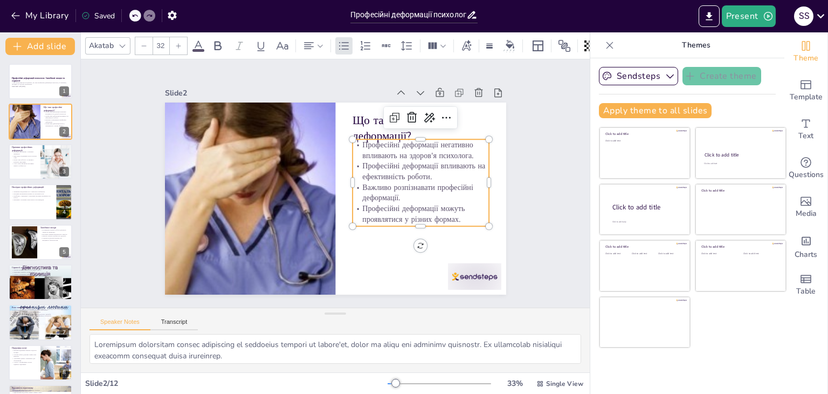
click at [307, 141] on p "Професійні деформації негативно впливають на здоров'я психолога." at bounding box center [264, 125] width 87 height 129
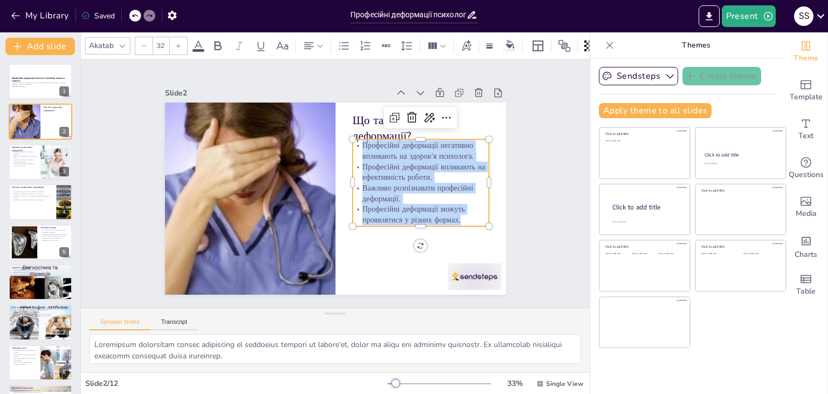
drag, startPoint x: 355, startPoint y: 141, endPoint x: 455, endPoint y: 214, distance: 124.2
click at [408, 175] on div "Професійні деформації негативно впливають на здоров'я психолога. Професійні деф…" at bounding box center [353, 99] width 112 height 151
copy div "Професійні деформації негативно впливають на здоров'я психолога. Професійні деф…"
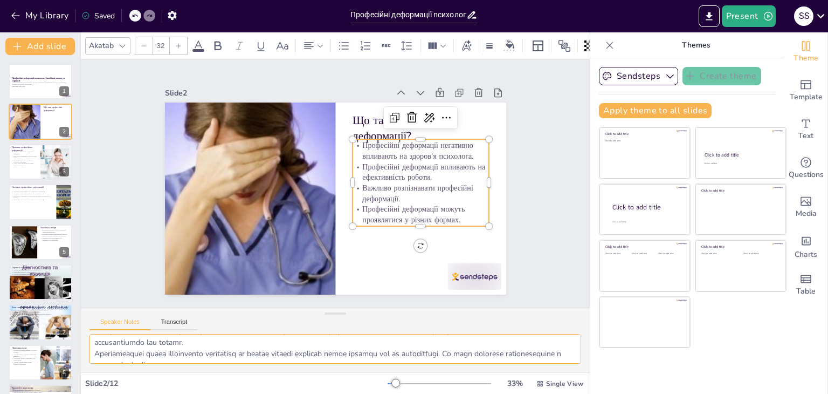
scroll to position [70, 0]
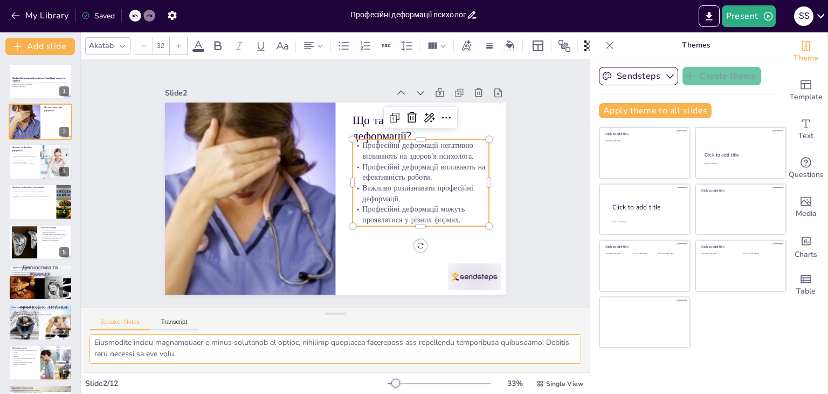
drag, startPoint x: 91, startPoint y: 340, endPoint x: 272, endPoint y: 356, distance: 181.9
click at [272, 356] on textarea at bounding box center [336, 349] width 492 height 30
click at [46, 161] on div at bounding box center [56, 161] width 55 height 37
type textarea "Емоційне вигорання може призводити до зниження мотивації та продуктивності. Важ…"
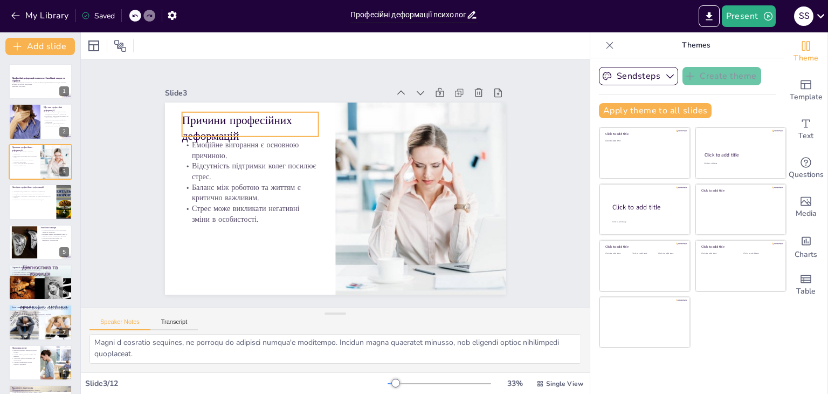
click at [249, 130] on p "Причини професійних деформацій" at bounding box center [234, 178] width 134 height 96
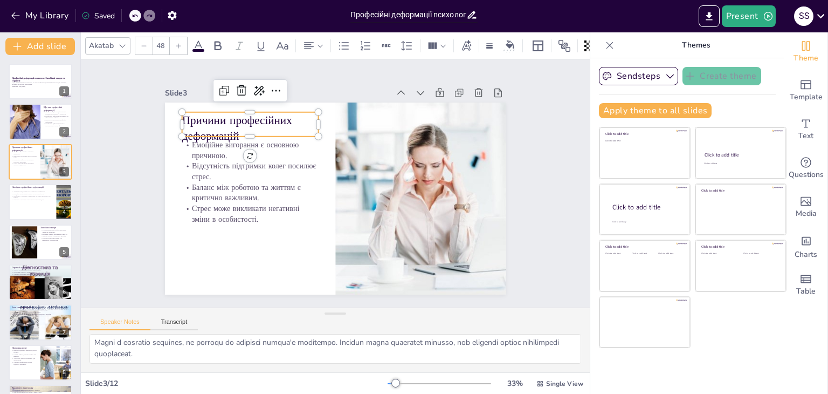
click at [342, 126] on p "Причини професійних деформацій" at bounding box center [371, 88] width 59 height 140
drag, startPoint x: 249, startPoint y: 126, endPoint x: 177, endPoint y: 117, distance: 71.8
click at [177, 117] on p "Причини професійних деформацій" at bounding box center [244, 134] width 139 height 46
copy p "Причини професійних деформацій"
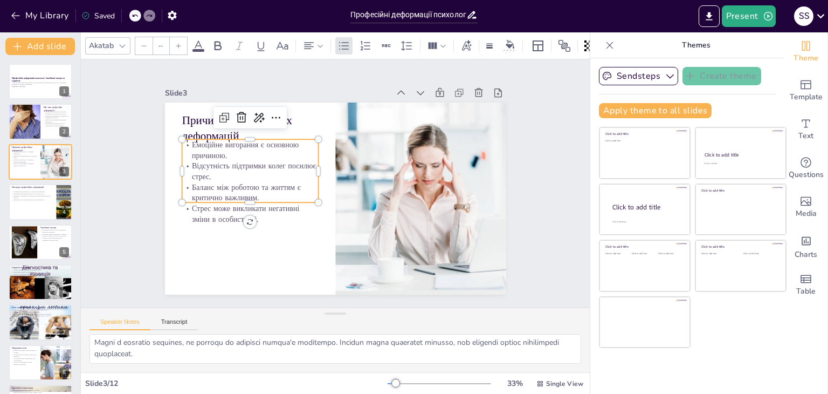
type input "32"
click at [362, 137] on p "Емоційне вигорання є основною причиною." at bounding box center [393, 112] width 62 height 136
click at [210, 171] on p "Емоційне вигорання є основною причиною." at bounding box center [259, 232] width 98 height 123
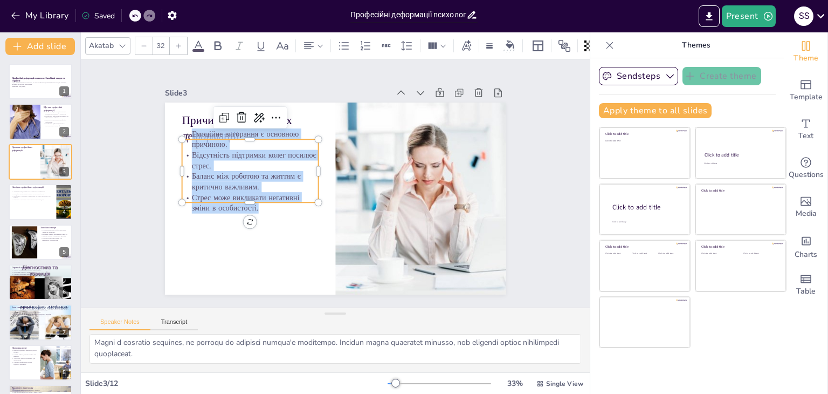
drag, startPoint x: 183, startPoint y: 128, endPoint x: 256, endPoint y: 204, distance: 104.9
click at [346, 204] on div "Емоційне вигорання є основною причиною. Відсутність підтримки колег посилює стр…" at bounding box center [421, 178] width 151 height 112
copy div "Емоційне вигорання є основною причиною. Відсутність підтримки колег посилює стр…"
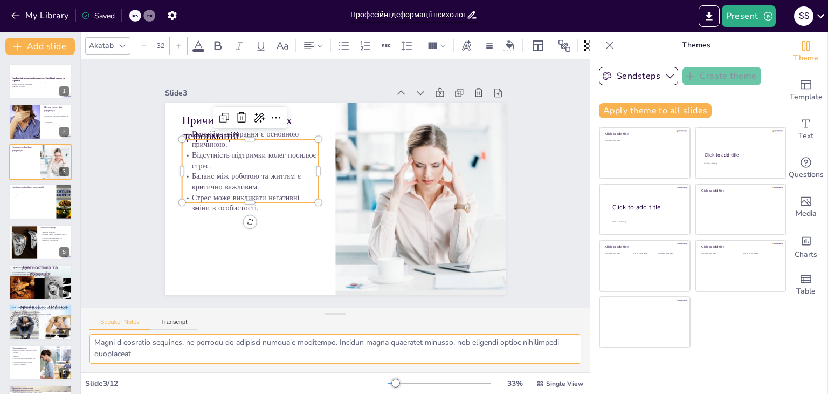
drag, startPoint x: 93, startPoint y: 341, endPoint x: 264, endPoint y: 368, distance: 173.0
click at [264, 368] on div at bounding box center [335, 353] width 509 height 38
click at [43, 211] on div at bounding box center [40, 201] width 65 height 37
type textarea "Зниження продуктивності може призвести до негативних наслідків як для психолога…"
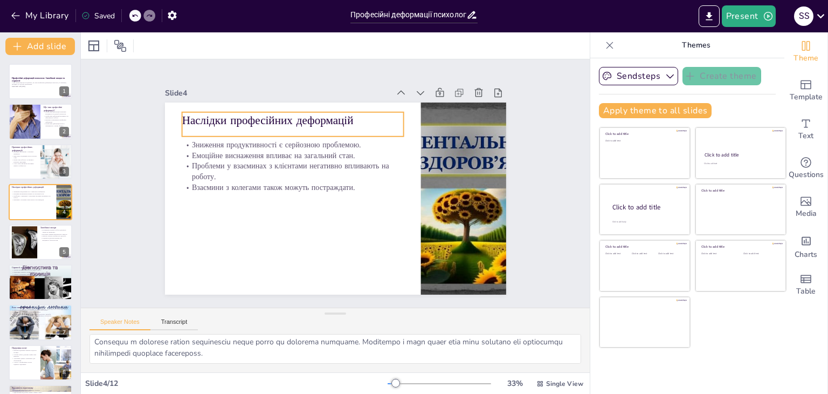
click at [216, 109] on p "Наслідки професійних деформацій" at bounding box center [315, 110] width 216 height 84
click at [274, 109] on p "Наслідки професійних деформацій" at bounding box center [354, 110] width 160 height 176
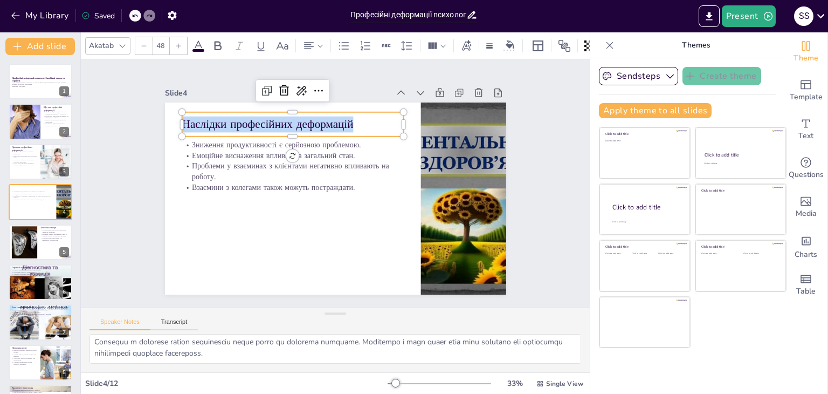
drag, startPoint x: 345, startPoint y: 118, endPoint x: 173, endPoint y: 111, distance: 172.7
click at [177, 111] on div "Зниження продуктивності є серйозною проблемою. Емоційне виснаження впливає на з…" at bounding box center [321, 179] width 288 height 384
copy p "Наслідки професійних деформацій"
click at [281, 168] on p "Зниження продуктивності є серйозною проблемою." at bounding box center [388, 207] width 214 height 79
type input "32"
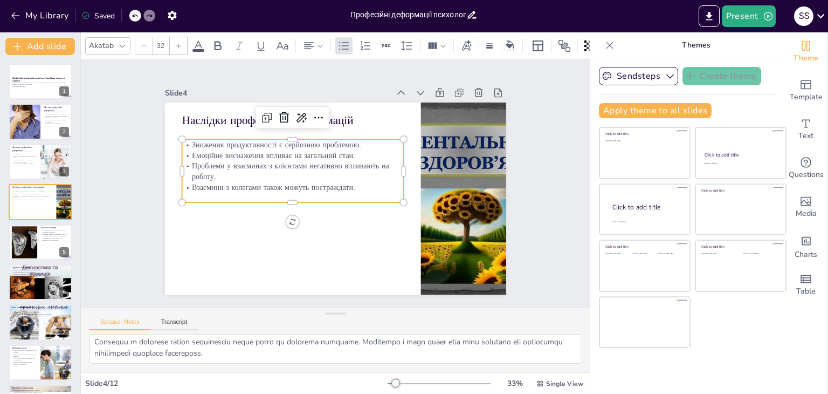
click at [281, 168] on p "Зниження продуктивності є серйозною проблемою." at bounding box center [388, 207] width 214 height 79
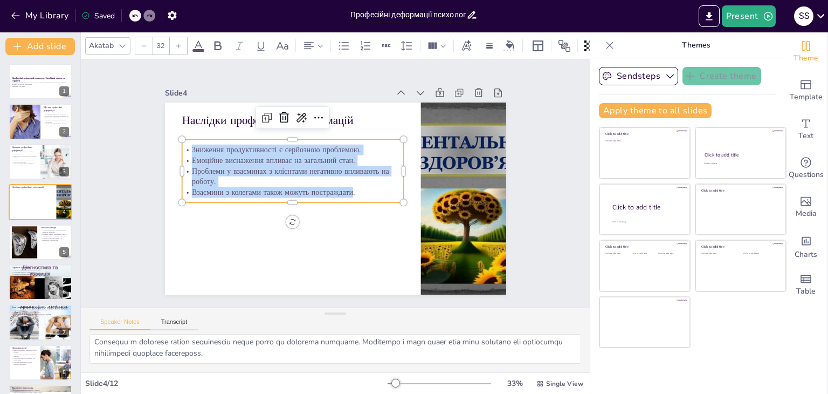
drag, startPoint x: 181, startPoint y: 141, endPoint x: 344, endPoint y: 186, distance: 169.0
click at [344, 186] on div "Зниження продуктивності є серйозною проблемою. Емоційне виснаження впливає на з…" at bounding box center [316, 143] width 188 height 200
copy div "Зниження продуктивності є серйозною проблемою. Емоційне виснаження впливає на з…"
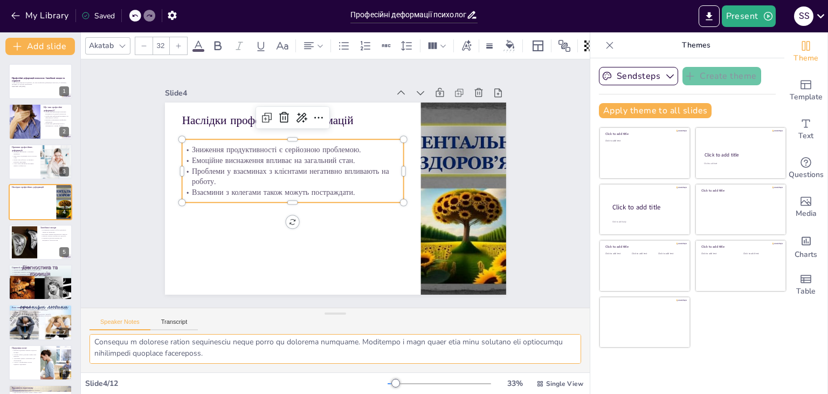
drag, startPoint x: 93, startPoint y: 341, endPoint x: 281, endPoint y: 363, distance: 190.0
click at [281, 363] on div at bounding box center [335, 353] width 509 height 38
click at [39, 237] on div at bounding box center [40, 242] width 65 height 37
type textarea "Дотримання чіткого режиму допомагає психологам зберігати баланс між роботою та …"
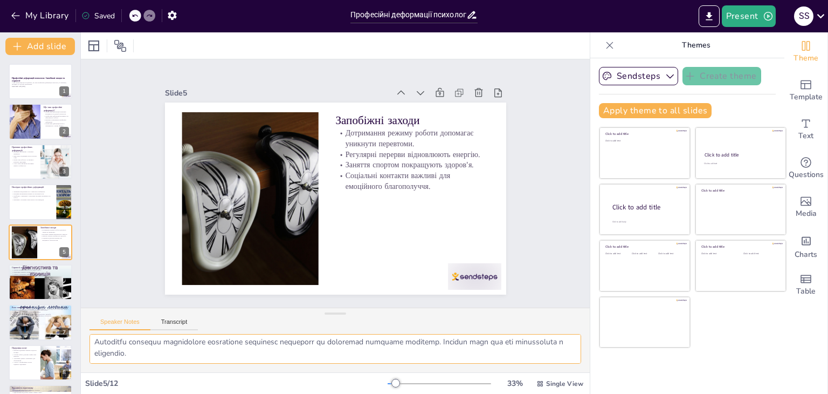
scroll to position [59, 0]
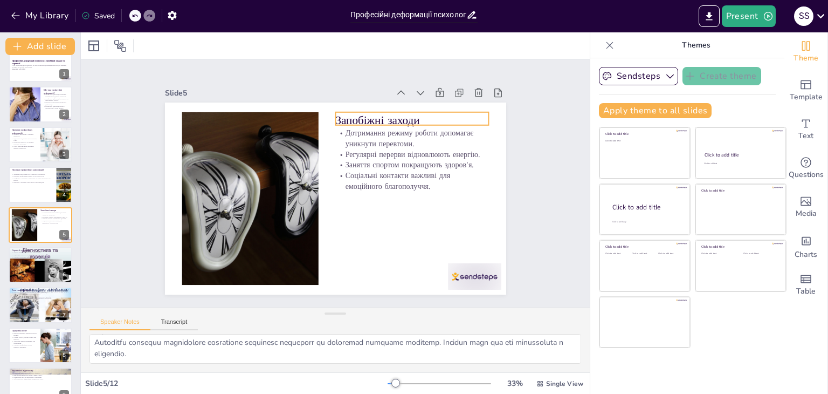
click at [402, 176] on p "Запобіжні заходи" at bounding box center [406, 253] width 32 height 154
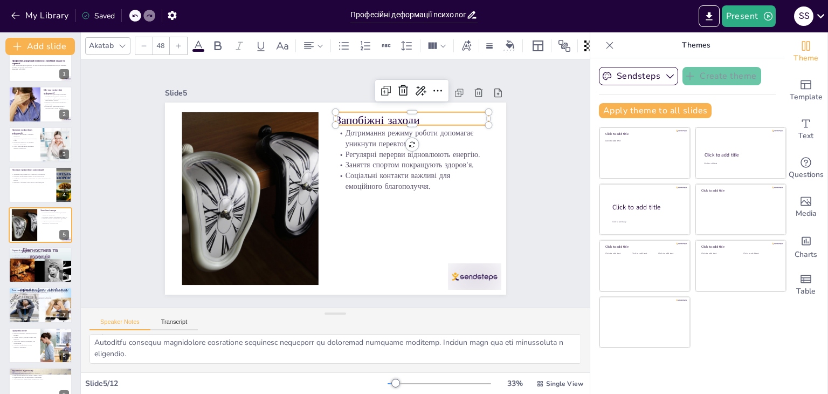
click at [291, 113] on p "Запобіжні заходи" at bounding box center [239, 159] width 104 height 134
drag, startPoint x: 416, startPoint y: 112, endPoint x: 335, endPoint y: 122, distance: 81.5
click at [335, 122] on div "Дотримання режиму роботи допомагає уникнути перевтоми. Регулярні перерви віднов…" at bounding box center [327, 196] width 391 height 337
copy p "Запобіжні заходи"
click at [336, 197] on p "Дотримання режиму роботи допомагає уникнути перевтоми." at bounding box center [345, 271] width 82 height 149
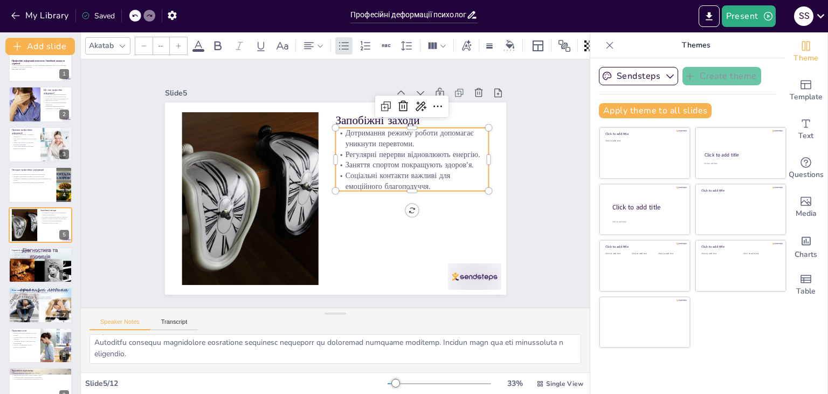
type input "32"
click at [361, 146] on p "Дотримання режиму роботи допомагає уникнути перевтоми." at bounding box center [420, 210] width 119 height 128
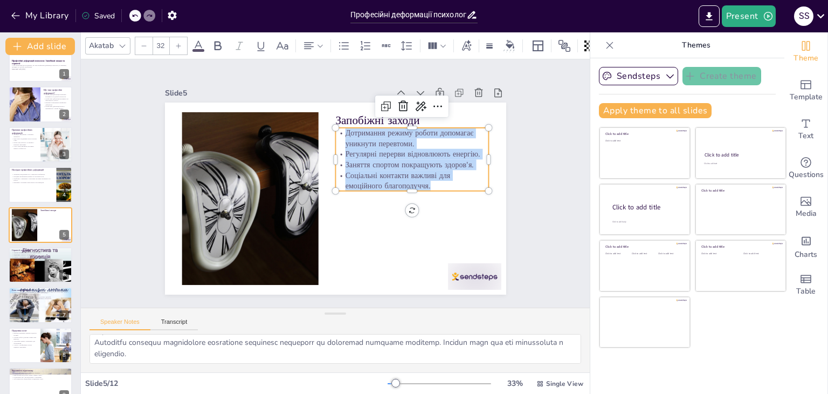
drag, startPoint x: 336, startPoint y: 128, endPoint x: 428, endPoint y: 184, distance: 108.2
click at [428, 184] on div "Дотримання режиму роботи допомагає уникнути перевтоми. Регулярні перерви віднов…" at bounding box center [412, 209] width 162 height 142
copy div "Дотримання режиму роботи допомагає уникнути перевтоми. Регулярні перерви віднов…"
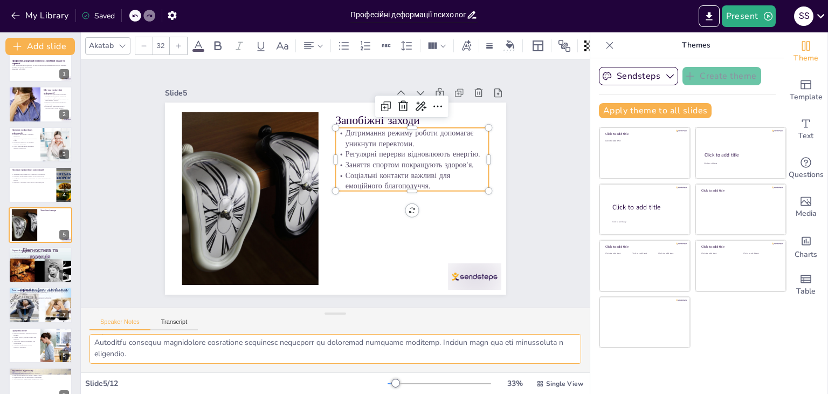
drag, startPoint x: 94, startPoint y: 340, endPoint x: 298, endPoint y: 355, distance: 204.4
click at [298, 355] on textarea at bounding box center [336, 349] width 492 height 30
click at [39, 257] on p "Групи підтримки створюють безпечне середовище." at bounding box center [40, 258] width 58 height 2
type textarea "Техніки релаксації, такі як дихальні вправи або йога, можуть допомогти психолог…"
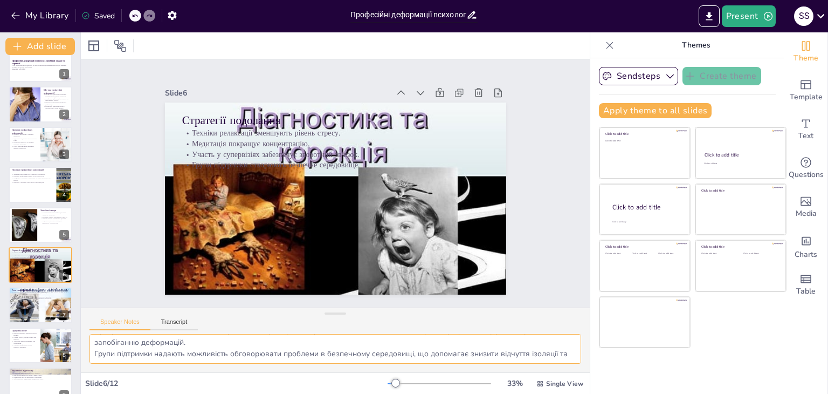
scroll to position [58, 0]
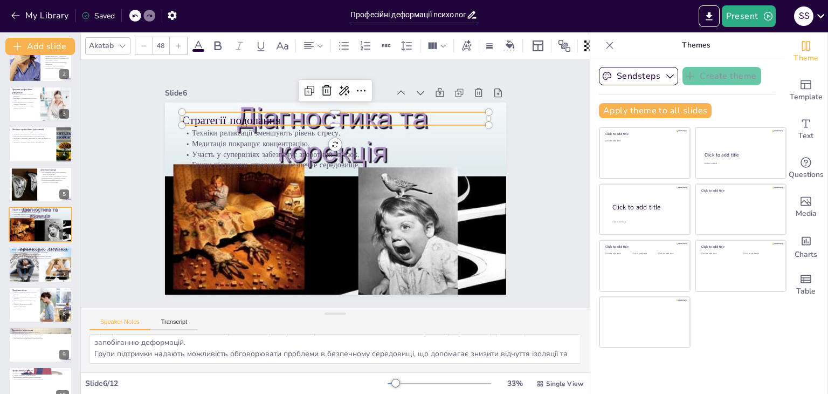
click at [287, 122] on p "Стратегії подолання" at bounding box center [377, 230] width 239 height 217
click at [287, 118] on p "Стратегії подолання" at bounding box center [373, 133] width 258 height 194
drag, startPoint x: 287, startPoint y: 118, endPoint x: 180, endPoint y: 112, distance: 106.9
click at [173, 112] on div "Техніки релаксації зменшують рівень стресу. Медитація покращує концентрацію. Уч…" at bounding box center [344, 196] width 389 height 356
copy p "Стратегії подолання"
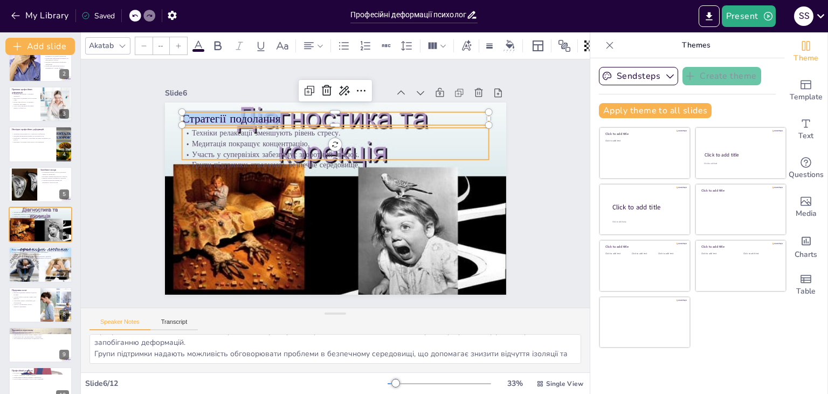
click at [314, 128] on p "Техніки релаксації зменшують рівень стресу." at bounding box center [381, 162] width 135 height 285
type input "32"
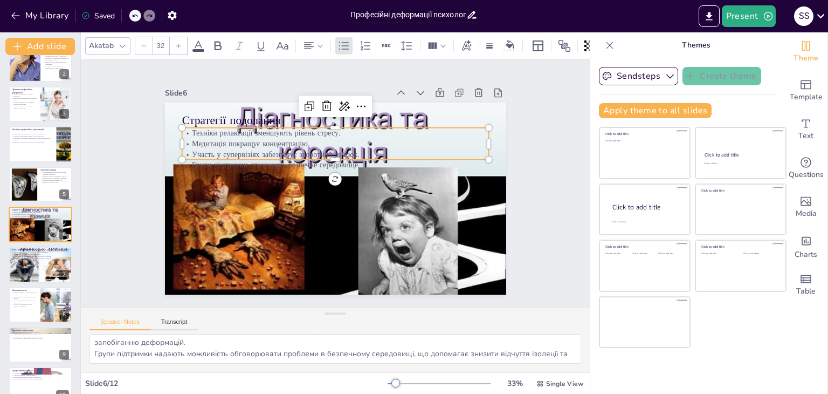
click at [203, 178] on p "Техніки релаксації зменшують рівень стресу." at bounding box center [350, 230] width 295 height 105
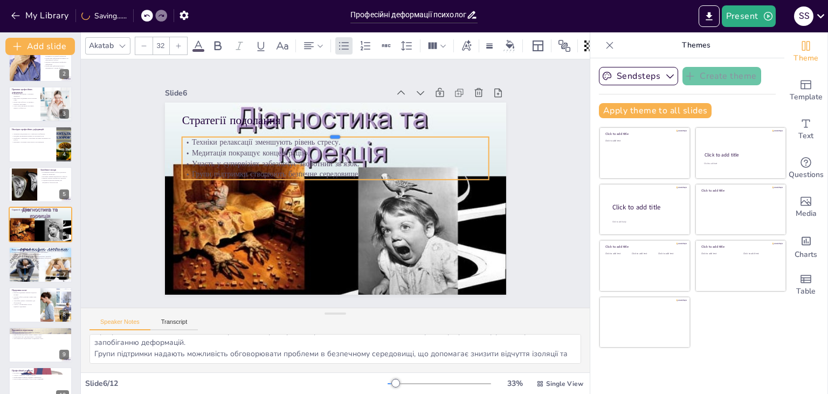
drag, startPoint x: 184, startPoint y: 122, endPoint x: 185, endPoint y: 131, distance: 9.2
click at [252, 131] on div at bounding box center [369, 145] width 234 height 212
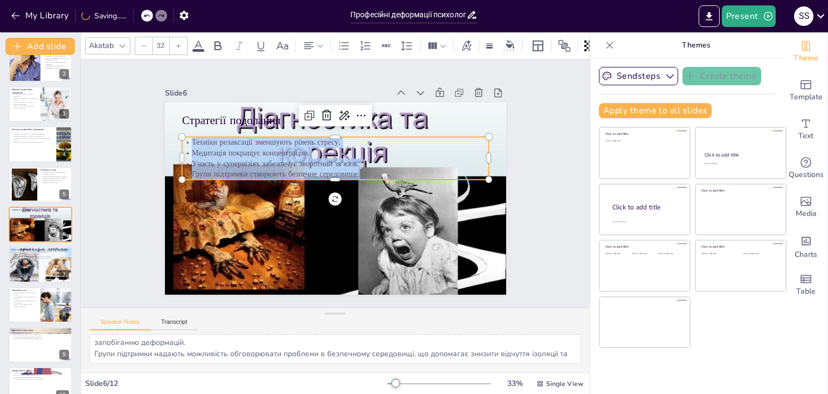
drag, startPoint x: 182, startPoint y: 136, endPoint x: 357, endPoint y: 172, distance: 178.4
click at [357, 172] on div "Техніки релаксації зменшують рівень стресу. Медитація покращує концентрацію. Уч…" at bounding box center [322, 205] width 287 height 190
copy div "Техніки релаксації зменшують рівень стресу. Медитація покращує концентрацію. Уч…"
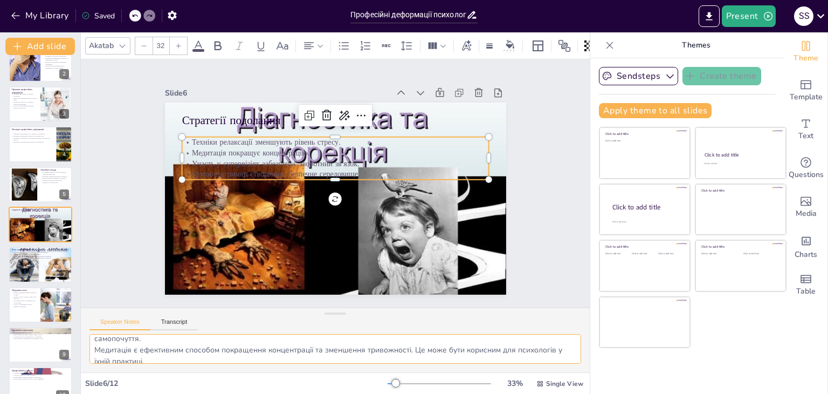
scroll to position [70, 0]
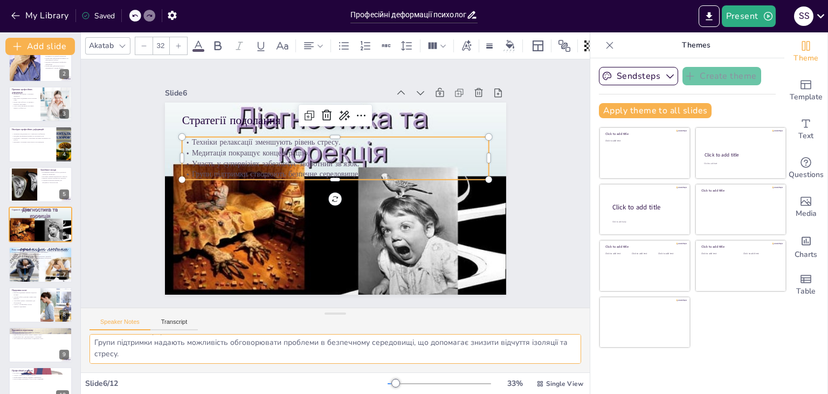
drag, startPoint x: 95, startPoint y: 343, endPoint x: 277, endPoint y: 362, distance: 182.7
click at [277, 362] on textarea "Техніки релаксації, такі як дихальні вправи або йога, можуть допомогти психолог…" at bounding box center [336, 349] width 492 height 30
click at [29, 273] on div at bounding box center [40, 264] width 65 height 49
type textarea "Розпізнавання ознак професійних деформацій на ранніх стадіях є важливим для зап…"
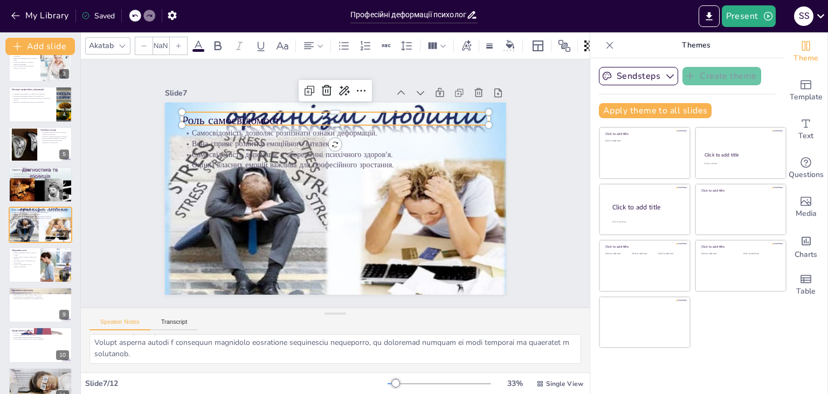
click at [258, 115] on p "Роль самосвідомості" at bounding box center [377, 136] width 239 height 217
click at [341, 115] on p "Роль самосвідомості" at bounding box center [396, 163] width 110 height 297
drag, startPoint x: 290, startPoint y: 113, endPoint x: 183, endPoint y: 119, distance: 106.9
click at [308, 120] on p "Роль самосвідомості" at bounding box center [391, 151] width 167 height 274
drag, startPoint x: 183, startPoint y: 119, endPoint x: 178, endPoint y: 116, distance: 5.6
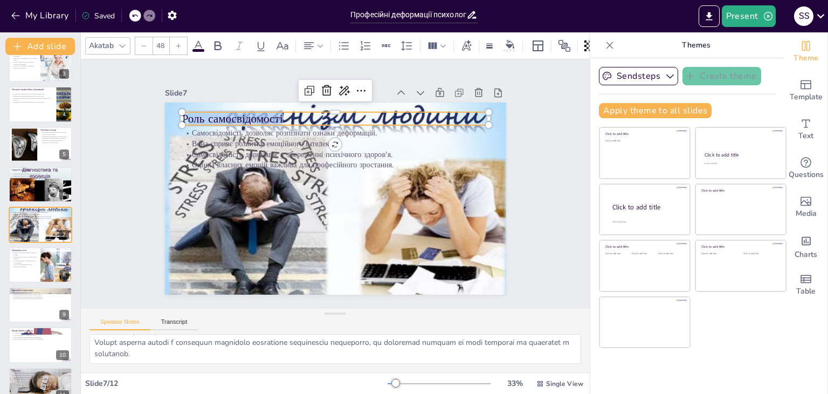
click at [259, 116] on p "Роль самосвідомості" at bounding box center [378, 134] width 239 height 217
click at [275, 114] on p "Роль самосвідомості" at bounding box center [368, 127] width 274 height 167
click at [275, 114] on p "Роль самосвідомості" at bounding box center [378, 134] width 239 height 217
click at [276, 114] on p "Роль самосвідомості" at bounding box center [274, 163] width 110 height 297
drag, startPoint x: 276, startPoint y: 114, endPoint x: 233, endPoint y: 115, distance: 42.6
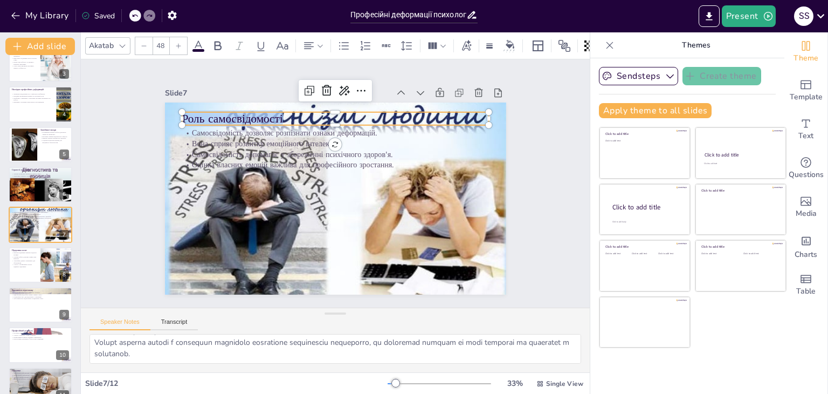
click at [325, 115] on p "Роль самосвідомості" at bounding box center [395, 209] width 140 height 287
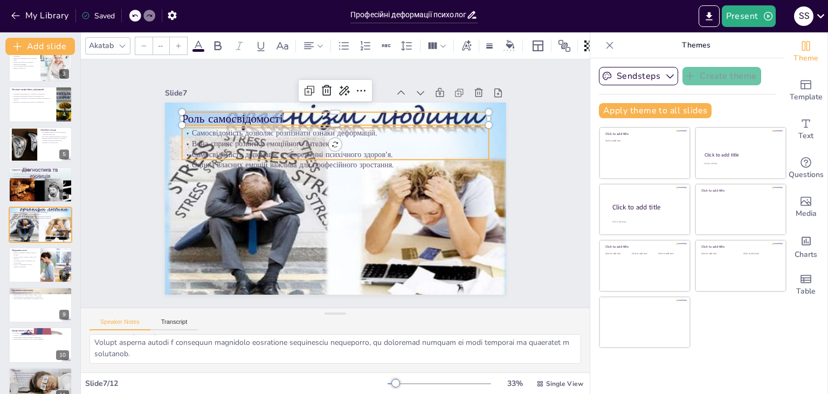
click at [235, 128] on p "Самосвідомість дозволяє розпізнати ознаки деформацій." at bounding box center [287, 167] width 105 height 295
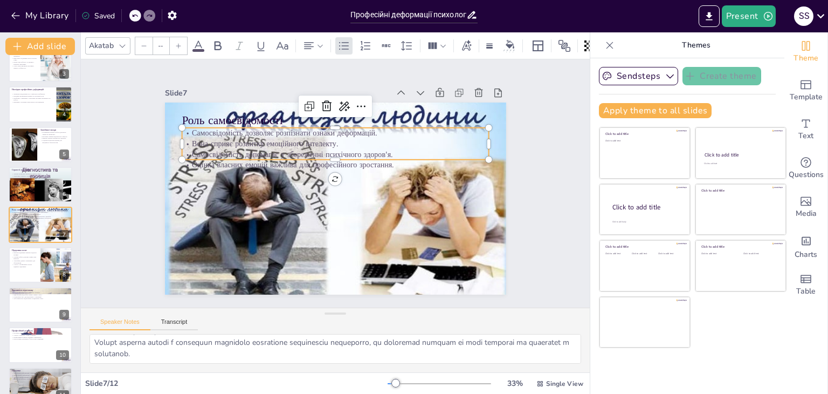
type input "32"
click at [348, 128] on p "Самосвідомість дозволяє розпізнати ознаки деформацій." at bounding box center [385, 173] width 74 height 303
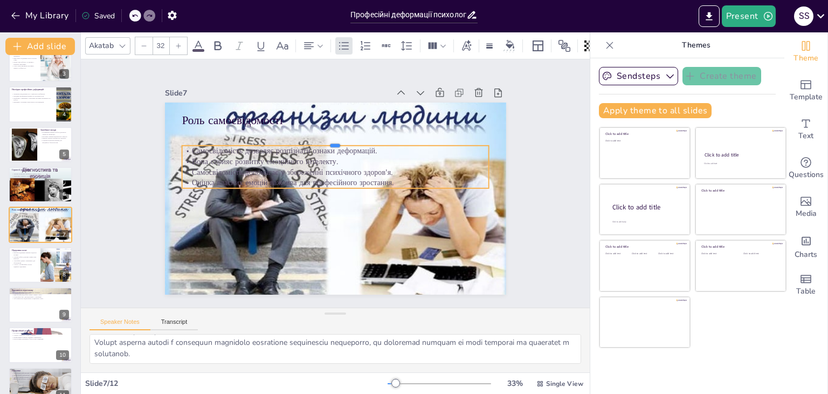
drag, startPoint x: 182, startPoint y: 123, endPoint x: 233, endPoint y: 141, distance: 53.7
click at [233, 141] on div "Роль самосвідомості Самосвідомість дозволяє розпізнати ознаки деформацій. Вона …" at bounding box center [327, 170] width 391 height 337
click at [282, 146] on p "Самосвідомість дозволяє розпізнати ознаки деформацій." at bounding box center [363, 166] width 163 height 271
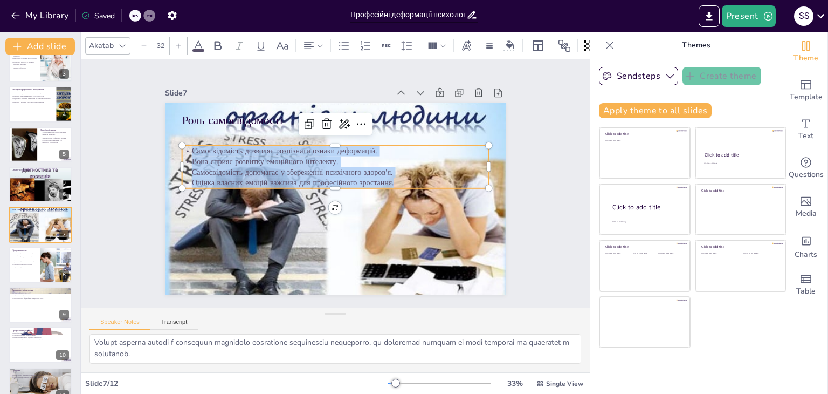
drag, startPoint x: 184, startPoint y: 146, endPoint x: 388, endPoint y: 182, distance: 207.0
click at [388, 182] on div "Самосвідомість дозволяє розпізнати ознаки деформацій. Вона сприяє розвитку емоц…" at bounding box center [337, 200] width 310 height 74
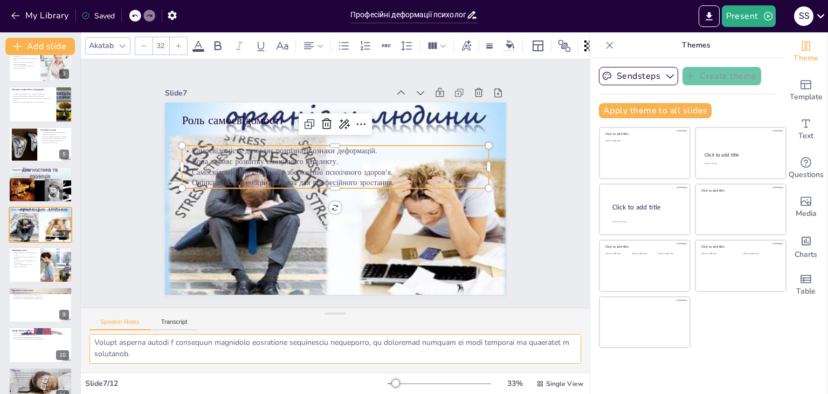
drag, startPoint x: 91, startPoint y: 339, endPoint x: 248, endPoint y: 364, distance: 158.9
click at [248, 364] on div at bounding box center [335, 353] width 509 height 38
click at [33, 266] on div at bounding box center [40, 264] width 65 height 37
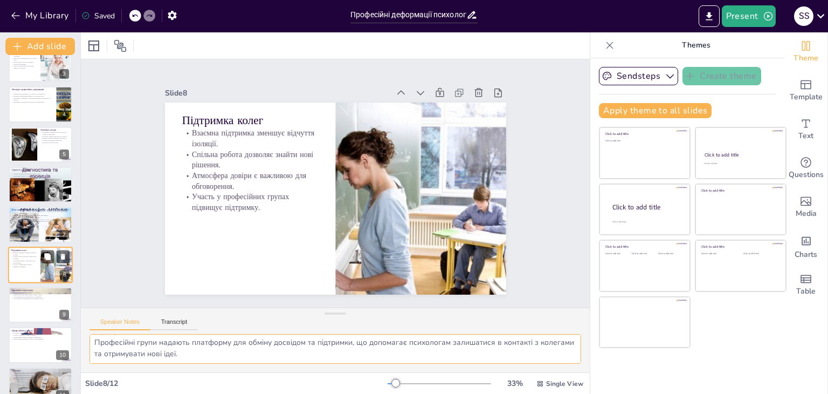
scroll to position [138, 0]
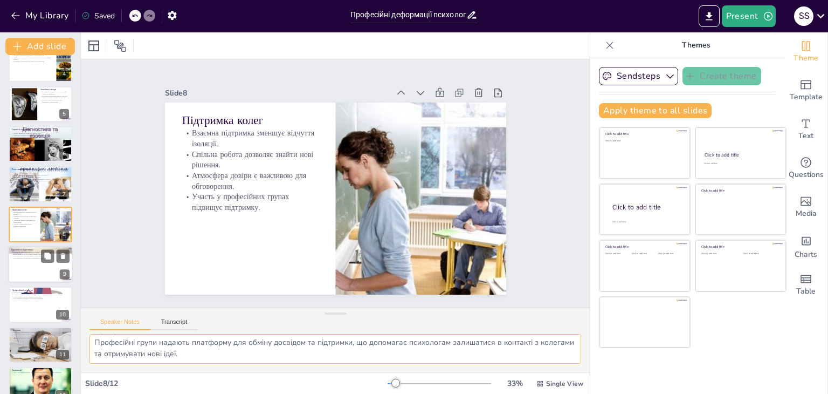
click at [39, 253] on p "Відключення від роботи знижує рівень стресу." at bounding box center [40, 254] width 58 height 2
type textarea "Відпочинок є критично важливим для відновлення енергії, що дозволяє психологам …"
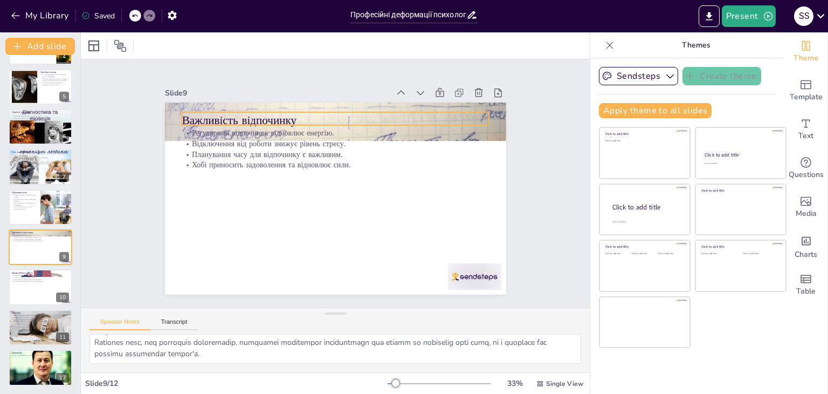
click at [286, 155] on p "Важливість відпочинку" at bounding box center [304, 238] width 274 height 167
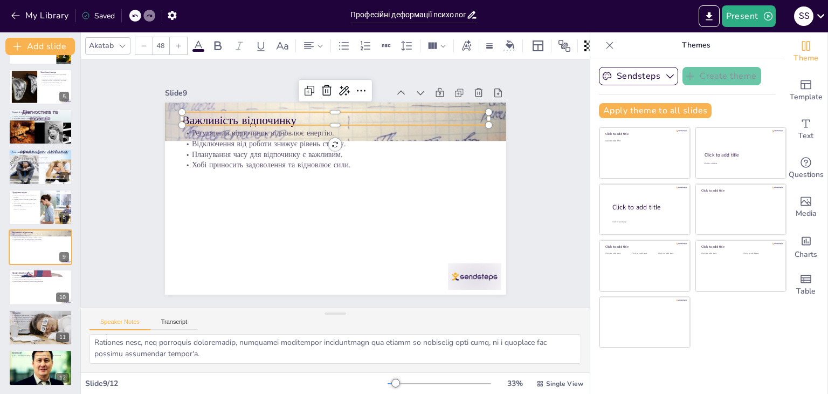
click at [286, 116] on p "Важливість відпочинку" at bounding box center [341, 121] width 307 height 48
drag, startPoint x: 289, startPoint y: 116, endPoint x: 177, endPoint y: 115, distance: 112.2
click at [177, 207] on p "Важливість відпочинку" at bounding box center [322, 246] width 304 height 79
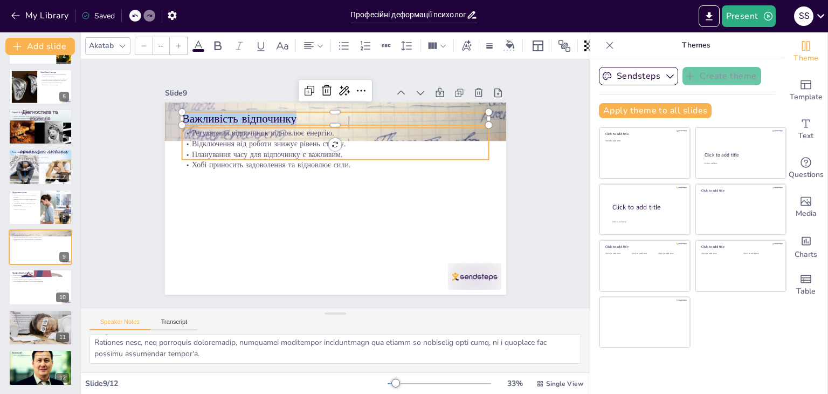
type input "32"
click at [182, 178] on p "Регулярний відпочинок відновлює енергію." at bounding box center [319, 230] width 295 height 105
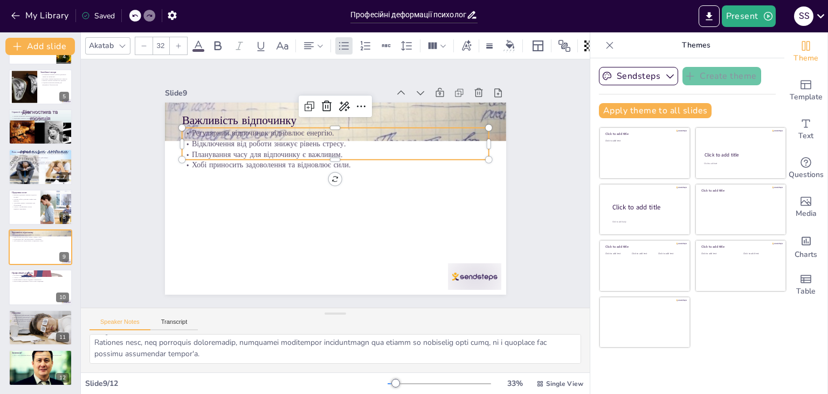
click at [203, 130] on p "Регулярний відпочинок відновлює енергію." at bounding box center [350, 135] width 295 height 105
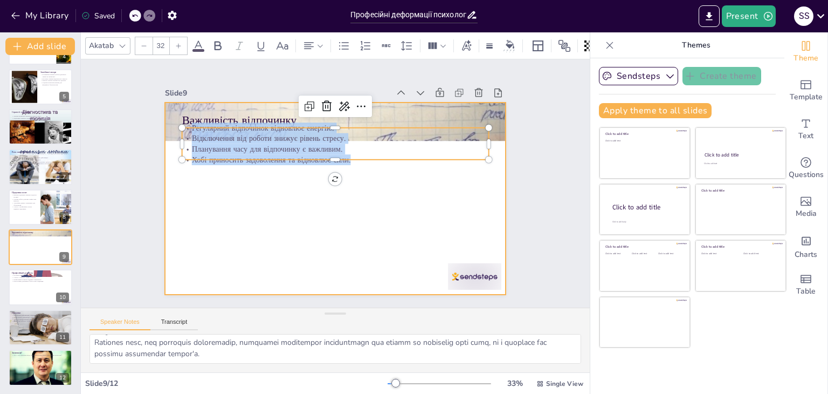
drag, startPoint x: 182, startPoint y: 127, endPoint x: 338, endPoint y: 165, distance: 160.5
click at [338, 165] on div "Важливість відпочинку Регулярний відпочинок відновлює енергію. Відключення від …" at bounding box center [329, 197] width 390 height 314
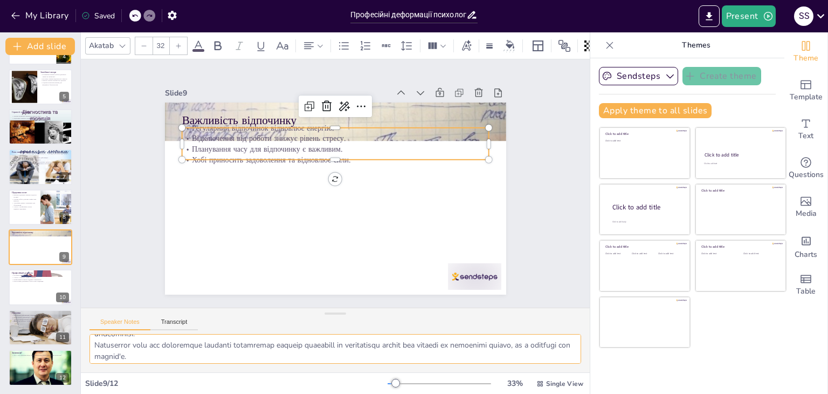
scroll to position [70, 0]
drag, startPoint x: 94, startPoint y: 342, endPoint x: 237, endPoint y: 356, distance: 143.6
click at [237, 356] on textarea at bounding box center [336, 349] width 492 height 30
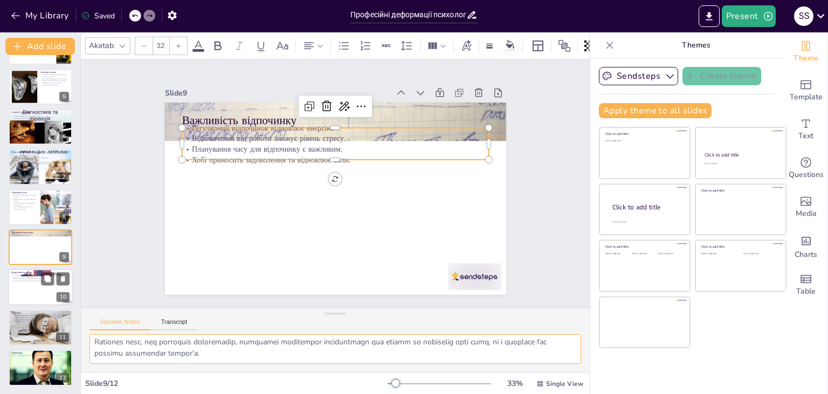
click at [45, 288] on div at bounding box center [40, 287] width 65 height 37
type textarea "Постійне навчання є важливим для підтримки професійного зростання та зменшення …"
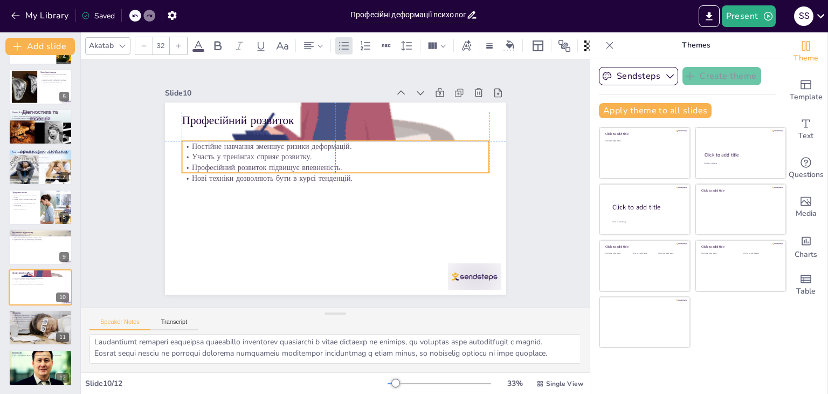
drag, startPoint x: 201, startPoint y: 134, endPoint x: 203, endPoint y: 147, distance: 13.2
click at [224, 147] on p "Участь у тренінгах сприяє розвитку." at bounding box center [351, 161] width 255 height 189
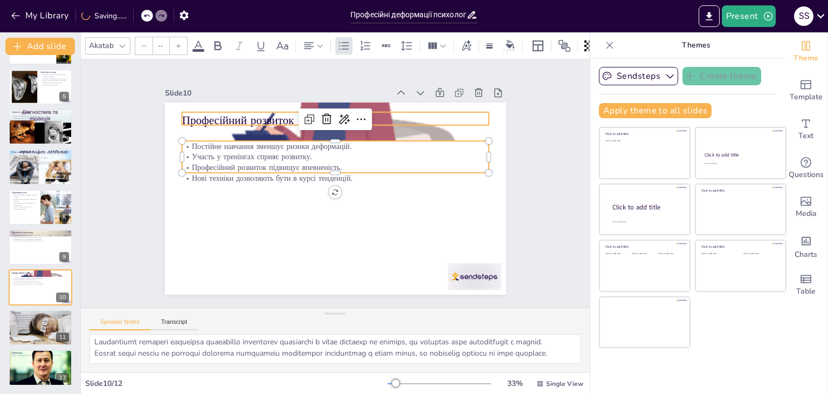
click at [358, 112] on p "Професійний розвиток" at bounding box center [397, 197] width 79 height 304
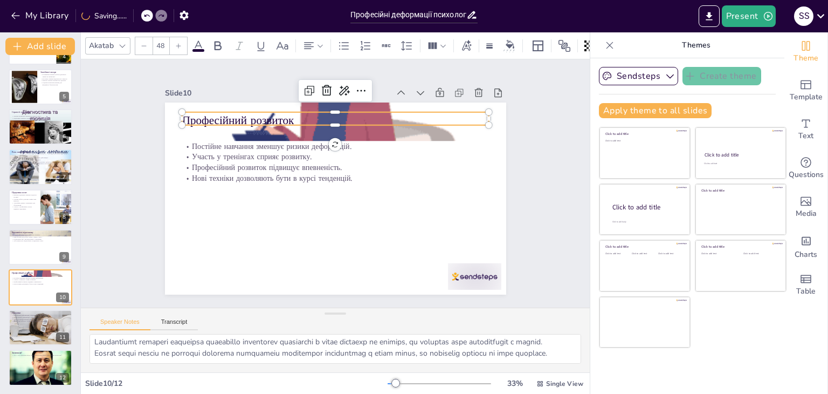
click at [283, 111] on p "Професійний розвиток" at bounding box center [373, 133] width 258 height 194
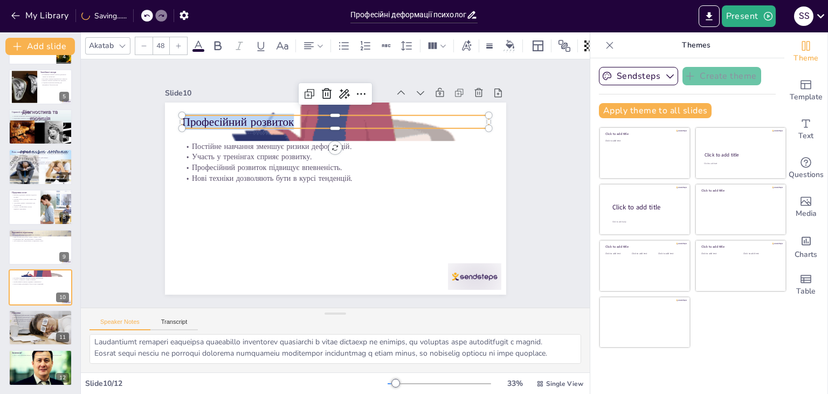
drag, startPoint x: 283, startPoint y: 115, endPoint x: 180, endPoint y: 120, distance: 103.1
click at [175, 120] on div "Постійне навчання зменшує ризики деформацій. Участь у тренінгах сприяє розвитку…" at bounding box center [326, 196] width 389 height 356
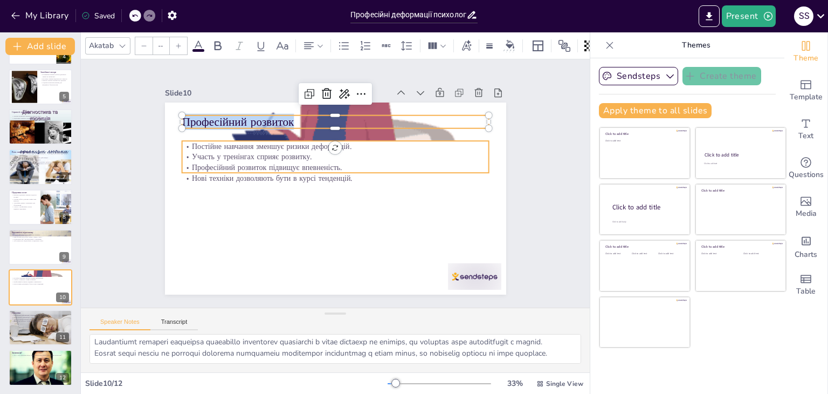
type input "32"
click at [230, 141] on p "Постійне навчання зменшує ризики деформацій." at bounding box center [357, 153] width 255 height 189
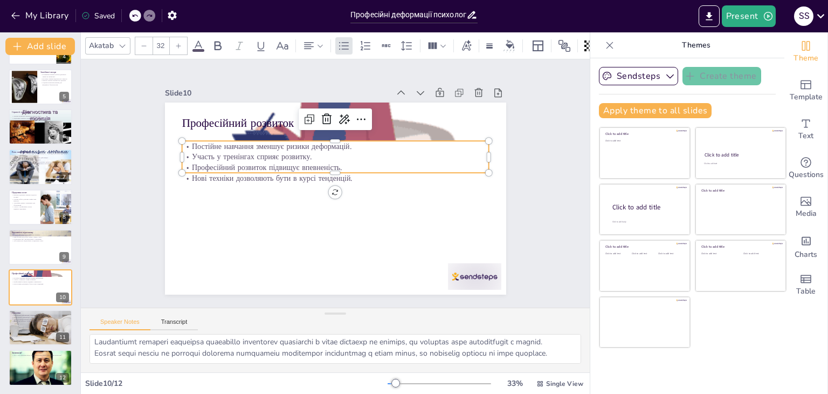
click at [286, 141] on p "Постійне навчання зменшує ризики деформацій." at bounding box center [367, 164] width 163 height 271
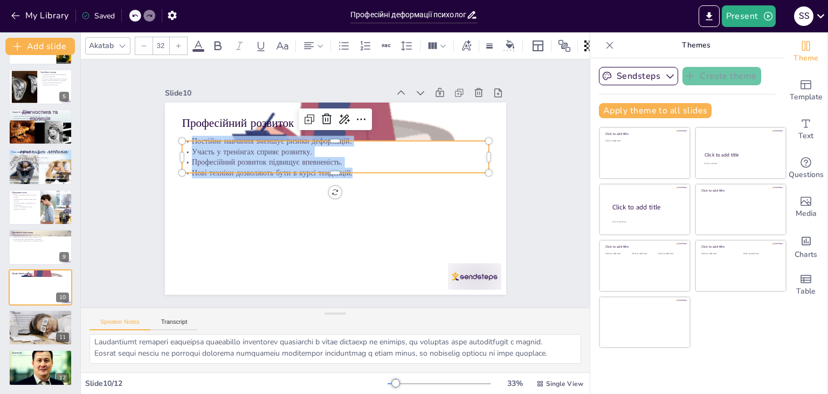
drag, startPoint x: 182, startPoint y: 140, endPoint x: 356, endPoint y: 173, distance: 176.7
click at [356, 173] on div "Постійне навчання зменшує ризики деформацій. Участь у тренінгах сприяє розвитку…" at bounding box center [362, 186] width 74 height 310
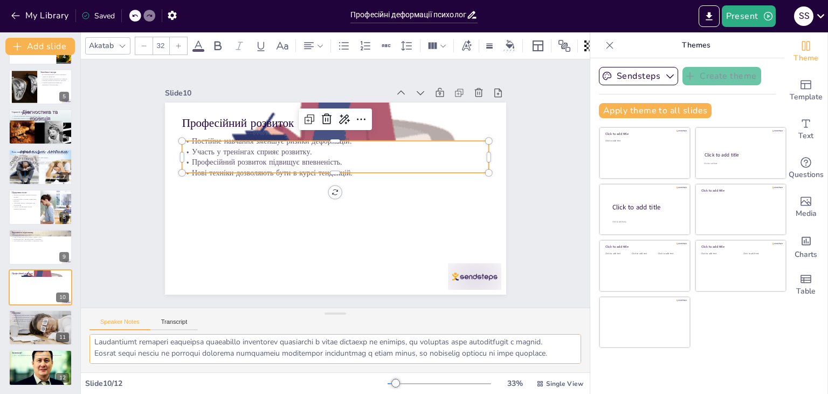
drag, startPoint x: 93, startPoint y: 336, endPoint x: 341, endPoint y: 365, distance: 250.3
click at [341, 365] on div at bounding box center [335, 353] width 509 height 38
drag, startPoint x: 52, startPoint y: 319, endPoint x: 85, endPoint y: 302, distance: 37.6
click at [52, 319] on button at bounding box center [47, 318] width 13 height 13
type textarea "Запобігання професійним деформаціям є важливим завданням для психологів, яке по…"
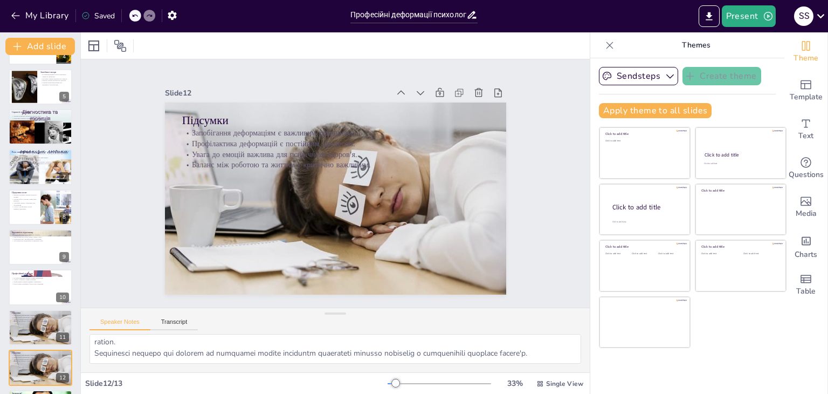
scroll to position [196, 0]
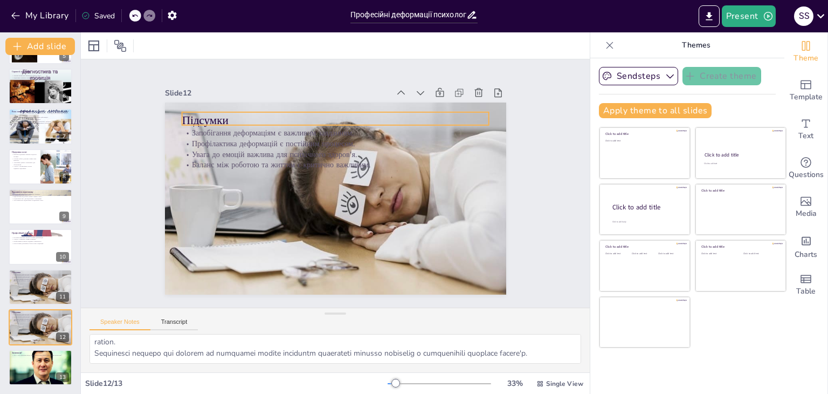
click at [341, 114] on p "Підсумки" at bounding box center [396, 163] width 110 height 297
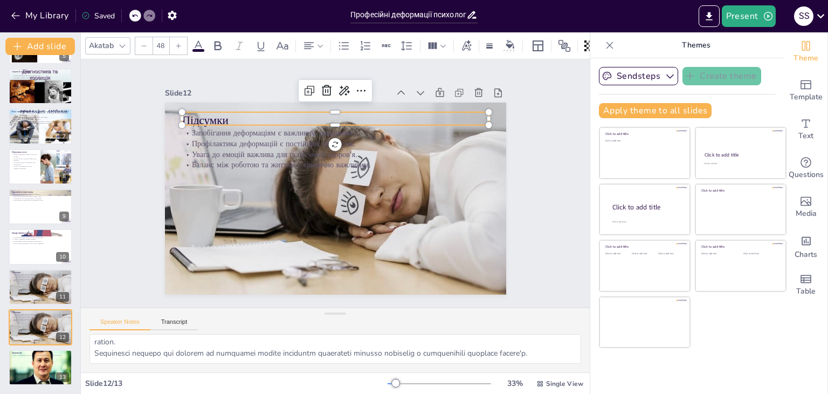
click at [374, 114] on p "Підсумки" at bounding box center [398, 176] width 48 height 307
drag, startPoint x: 246, startPoint y: 115, endPoint x: 176, endPoint y: 115, distance: 69.6
click at [218, 115] on p "Підсумки" at bounding box center [273, 203] width 110 height 297
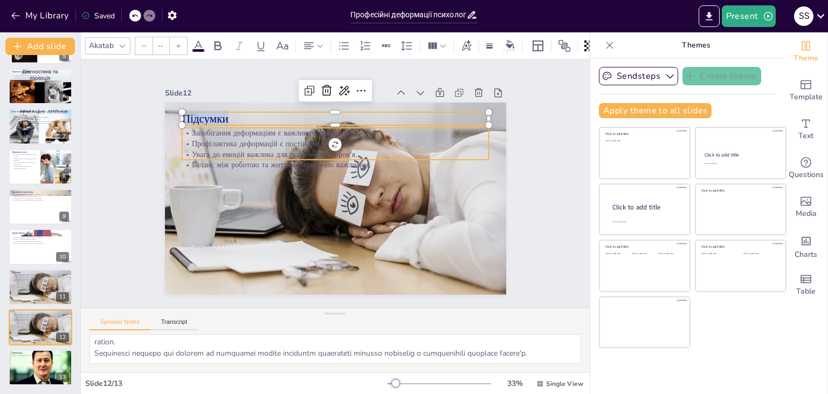
type input "32"
click at [266, 125] on p "Запобігання деформаціям є важливим завданням." at bounding box center [373, 216] width 214 height 235
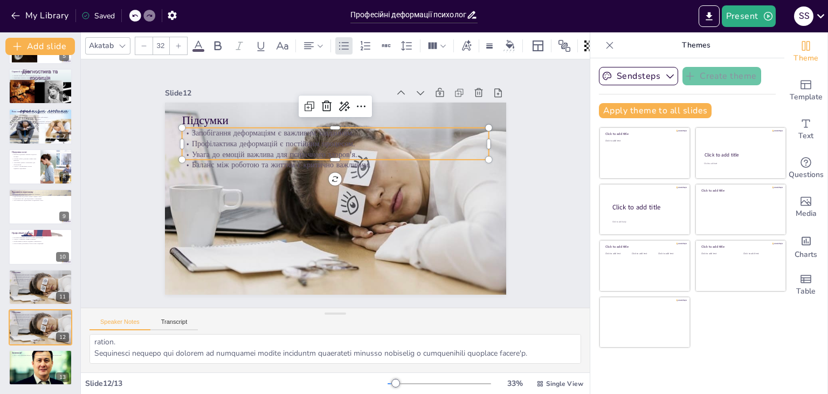
click at [331, 125] on p "Запобігання деформаціям є важливим завданням." at bounding box center [383, 167] width 105 height 295
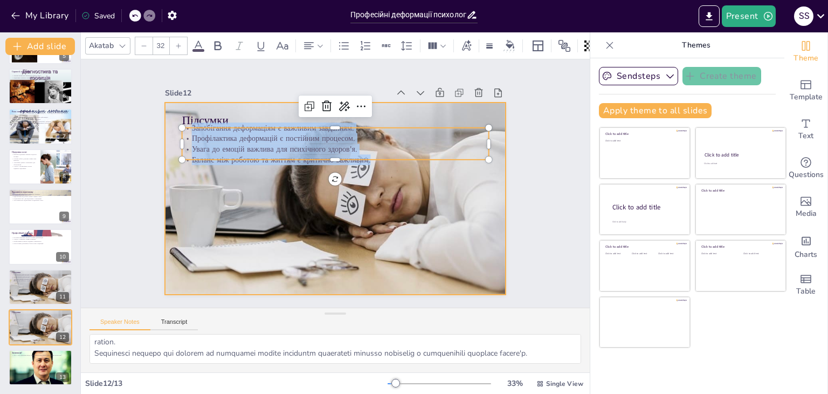
drag, startPoint x: 184, startPoint y: 125, endPoint x: 367, endPoint y: 154, distance: 184.6
click at [374, 164] on div "Підсумки Запобігання деформаціям є важливим завданням. Профілактика деформацій …" at bounding box center [331, 198] width 384 height 288
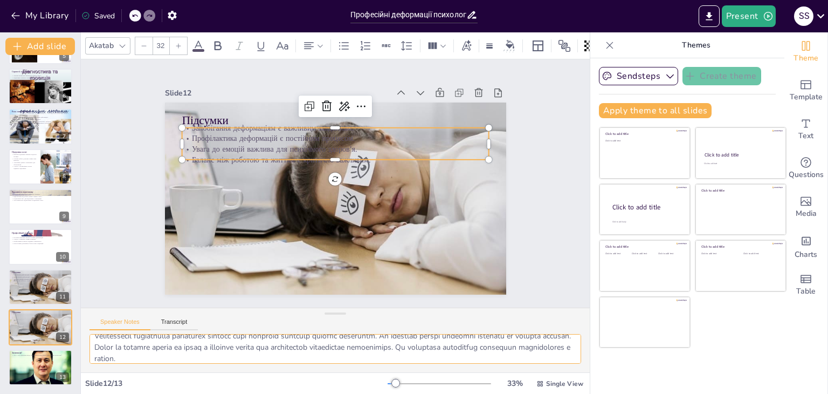
scroll to position [70, 0]
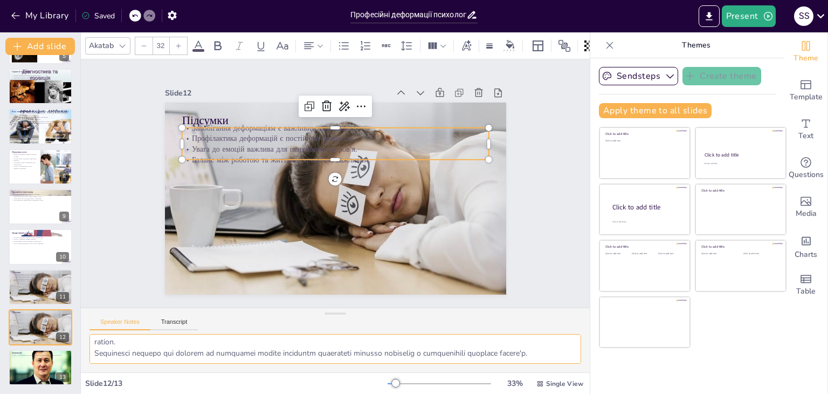
drag, startPoint x: 93, startPoint y: 343, endPoint x: 292, endPoint y: 370, distance: 200.3
click at [292, 370] on div at bounding box center [335, 353] width 509 height 38
